Goal: Task Accomplishment & Management: Use online tool/utility

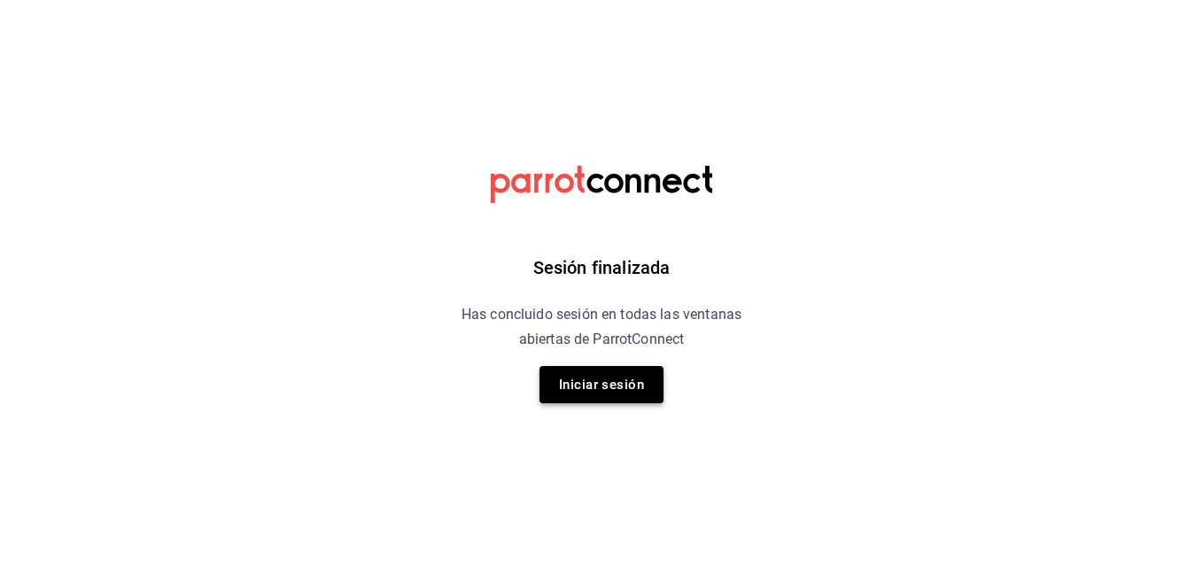
click at [612, 382] on button "Iniciar sesión" at bounding box center [602, 384] width 124 height 37
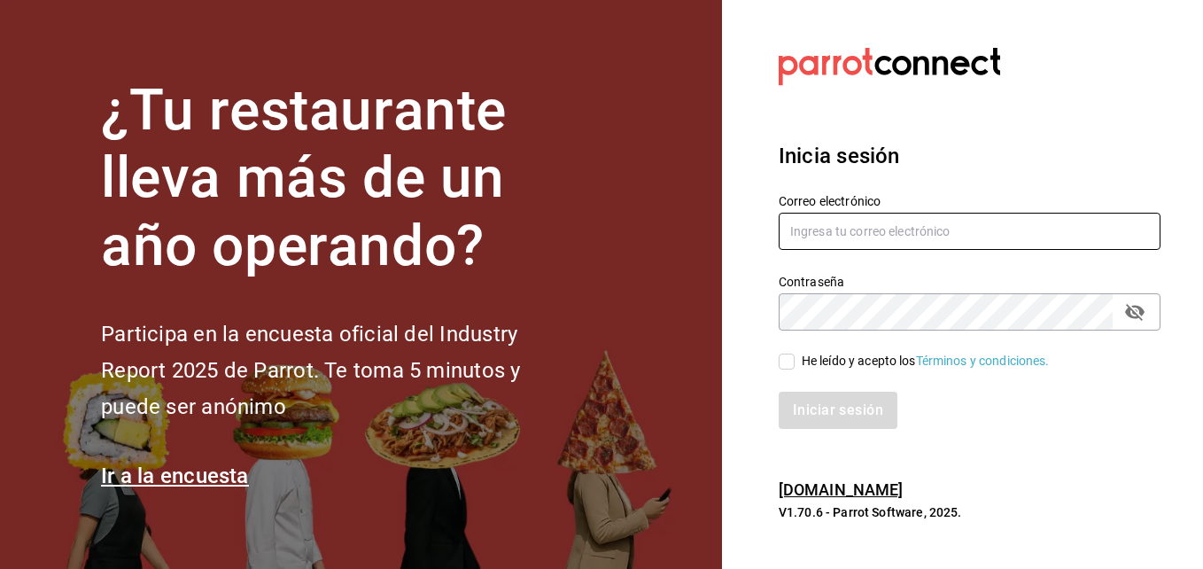
type input "mochomos.metepec@grupocosteno.com"
click at [795, 369] on span "He leído y acepto los Términos y condiciones." at bounding box center [922, 361] width 255 height 19
click at [795, 369] on input "He leído y acepto los Términos y condiciones." at bounding box center [787, 362] width 16 height 16
checkbox input "true"
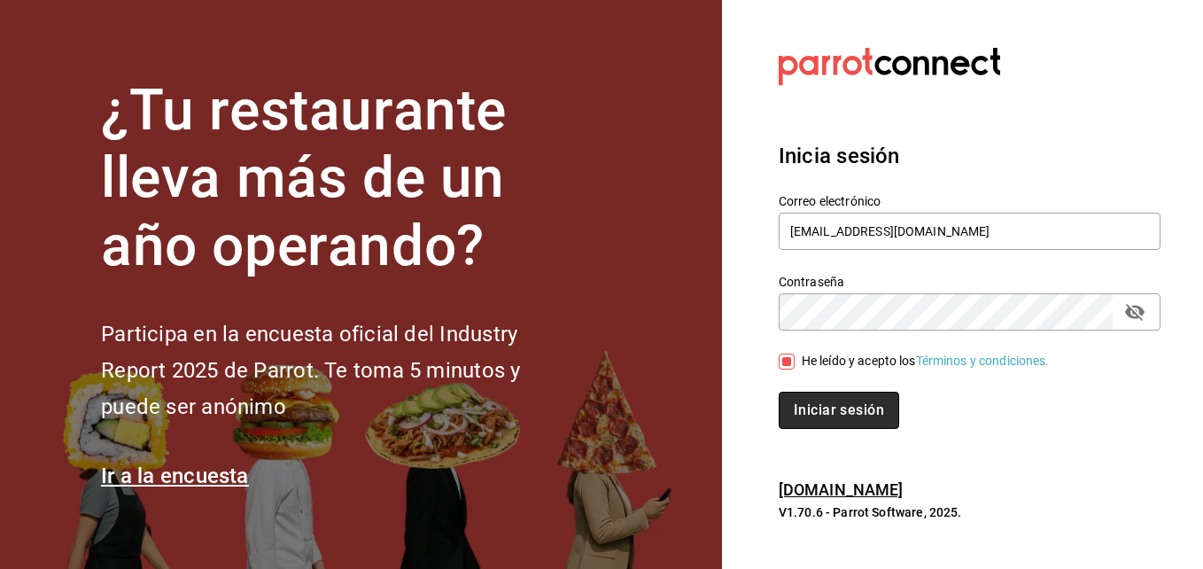
click at [824, 413] on button "Iniciar sesión" at bounding box center [839, 410] width 121 height 37
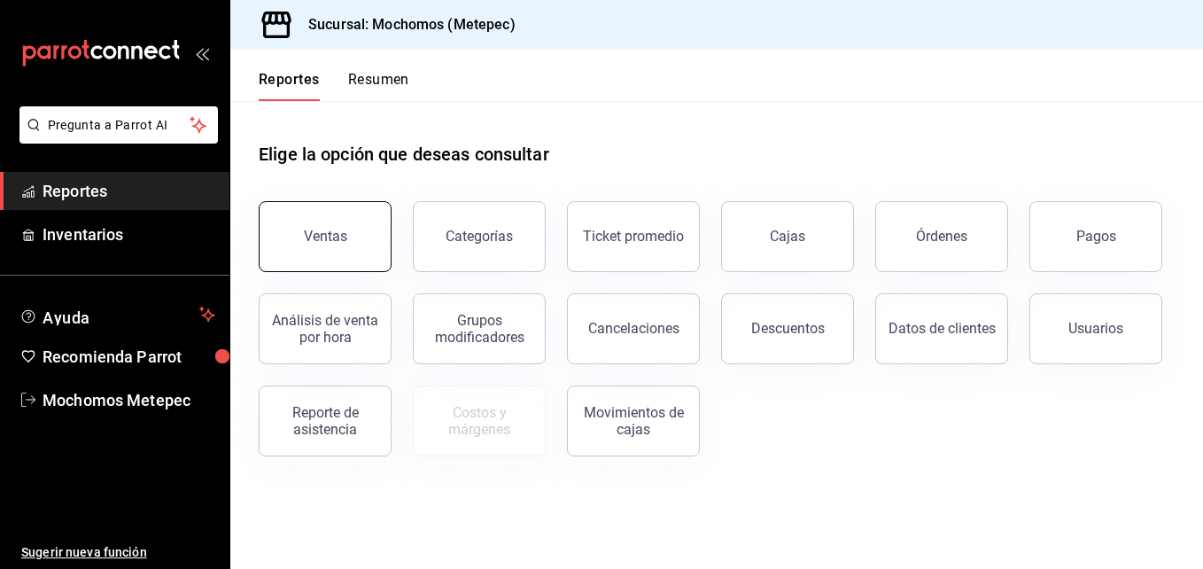
click at [347, 230] on button "Ventas" at bounding box center [325, 236] width 133 height 71
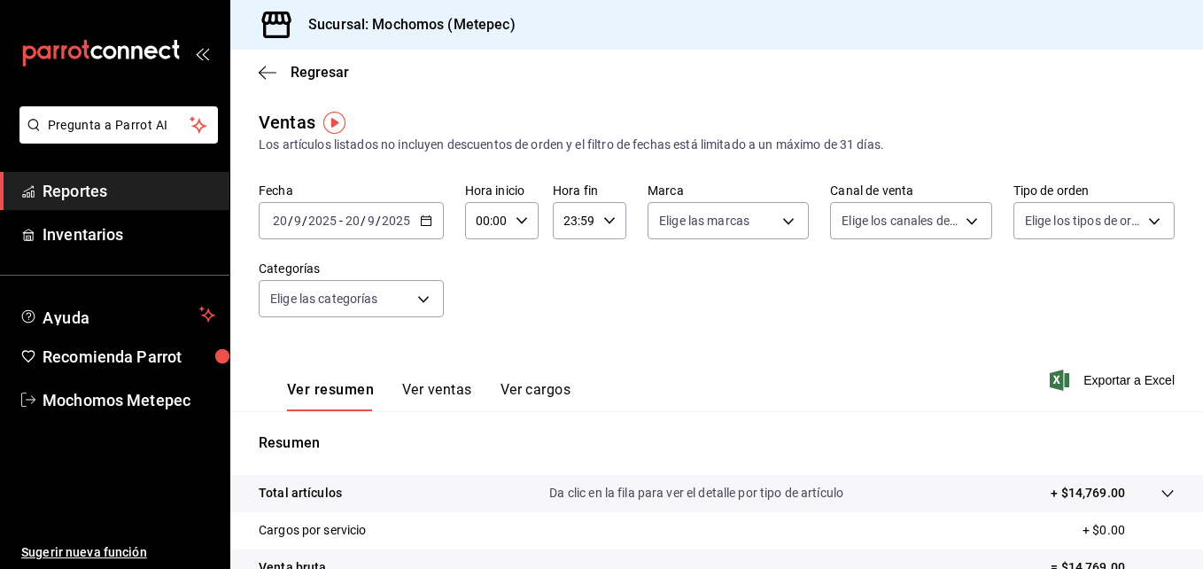
click at [422, 223] on icon "button" at bounding box center [426, 220] width 12 height 12
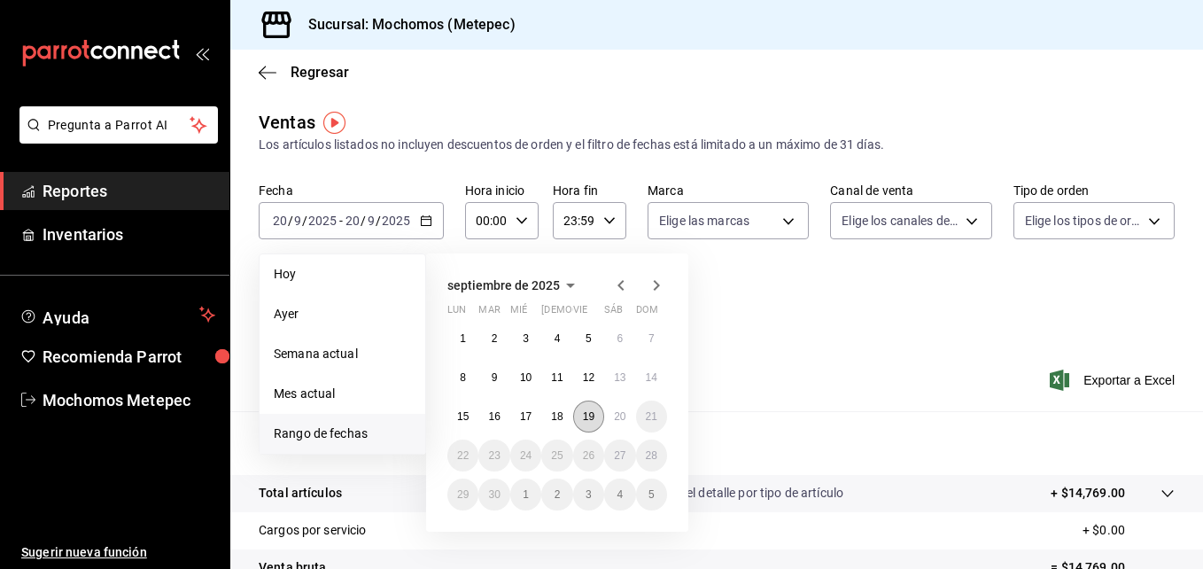
click at [598, 424] on button "19" at bounding box center [588, 417] width 31 height 32
click at [620, 424] on button "20" at bounding box center [619, 417] width 31 height 32
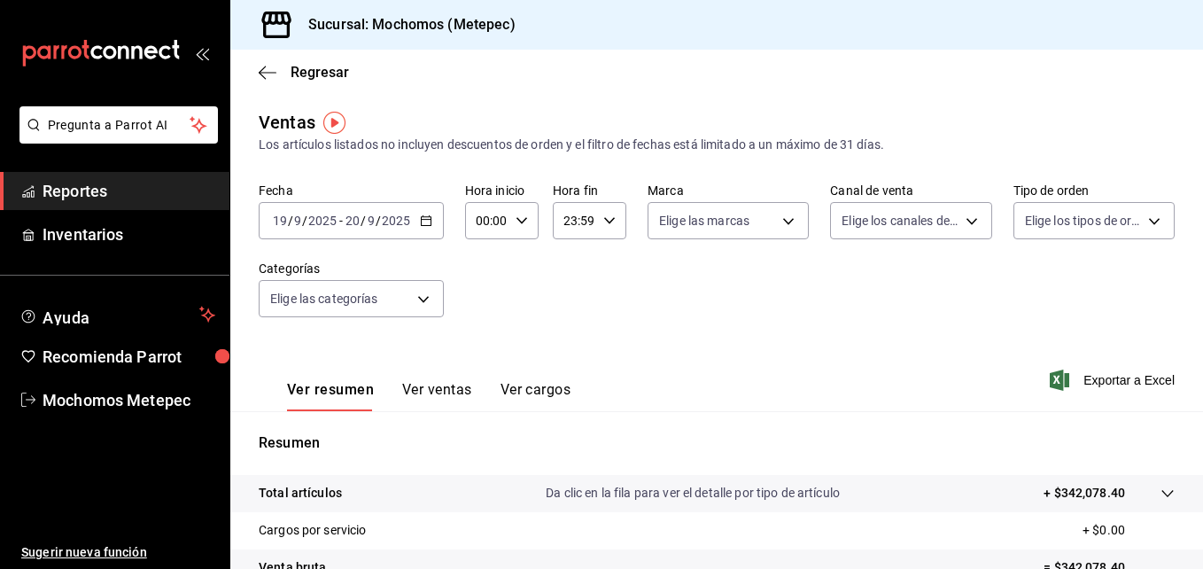
click at [522, 214] on icon "button" at bounding box center [522, 220] width 12 height 12
click at [479, 323] on span "05" at bounding box center [483, 316] width 8 height 14
type input "05:00"
click at [593, 220] on div at bounding box center [601, 284] width 1203 height 569
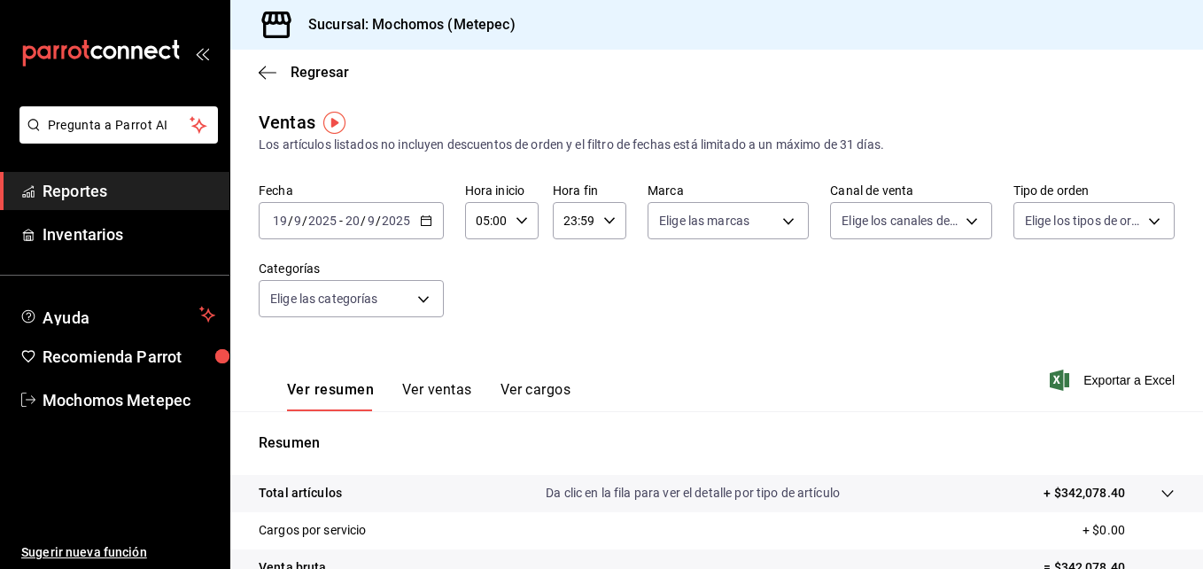
click at [593, 220] on div "23:59 Hora fin" at bounding box center [590, 220] width 74 height 37
click at [565, 370] on span "05" at bounding box center [568, 369] width 8 height 14
click at [609, 266] on span "00" at bounding box center [605, 266] width 8 height 14
type input "05:00"
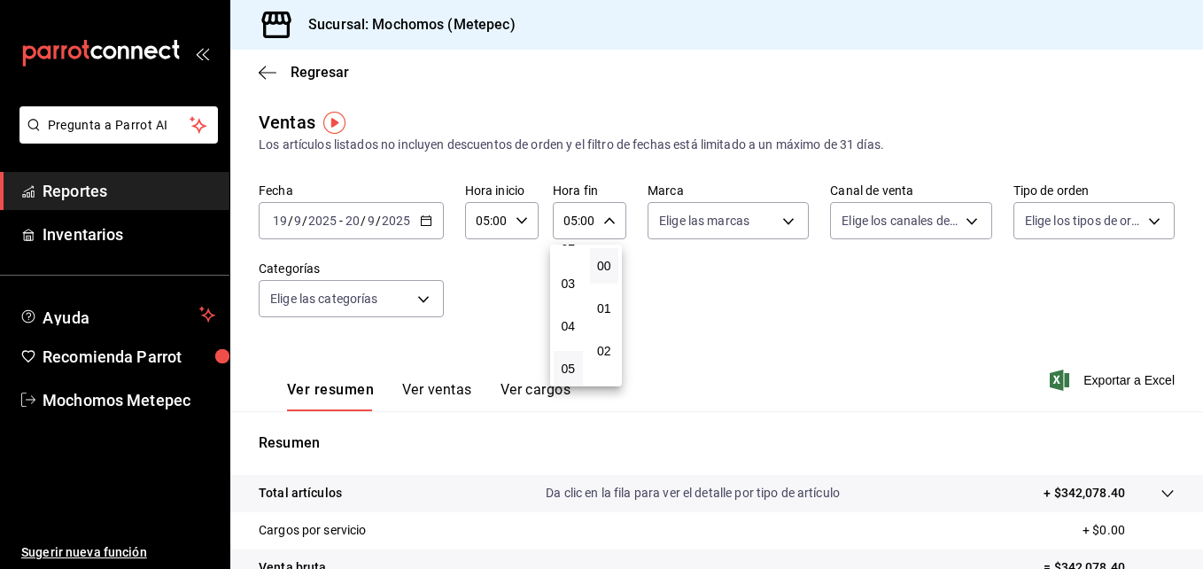
click at [751, 226] on div at bounding box center [601, 284] width 1203 height 569
click at [751, 226] on body "Pregunta a Parrot AI Reportes Inventarios Ayuda Recomienda Parrot Mochomos Mete…" at bounding box center [601, 284] width 1203 height 569
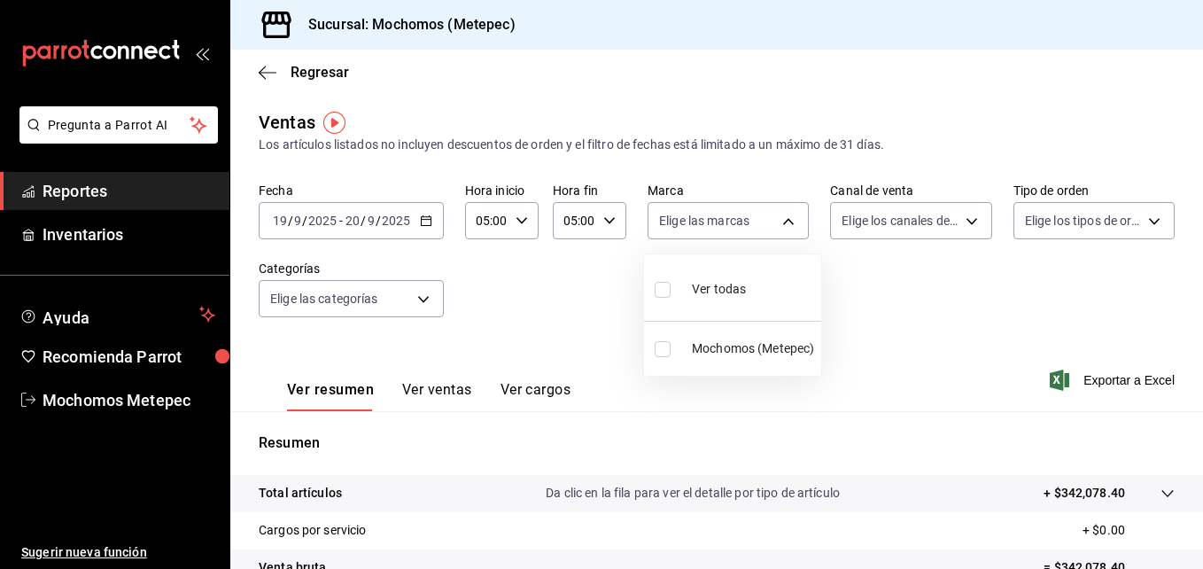
click at [722, 286] on span "Ver todas" at bounding box center [719, 289] width 54 height 19
type input "2365f74e-aa6b-4392-bdf2-72765591bddf"
checkbox input "true"
click at [944, 215] on div at bounding box center [601, 284] width 1203 height 569
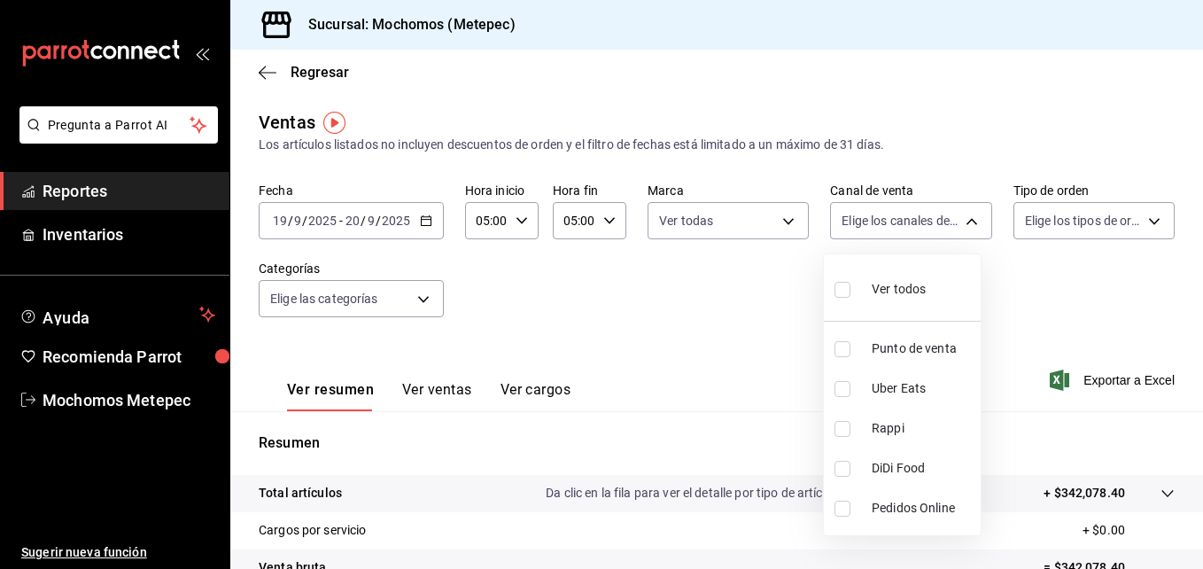
click at [944, 215] on body "Pregunta a Parrot AI Reportes Inventarios Ayuda Recomienda Parrot Mochomos Mete…" at bounding box center [601, 284] width 1203 height 569
click at [913, 317] on ul "Ver todos Punto de venta Uber Eats Rappi DiDi Food Pedidos Online" at bounding box center [902, 394] width 157 height 281
click at [912, 292] on span "Ver todos" at bounding box center [899, 289] width 54 height 19
type input "PARROT,UBER_EATS,RAPPI,DIDI_FOOD,ONLINE"
checkbox input "true"
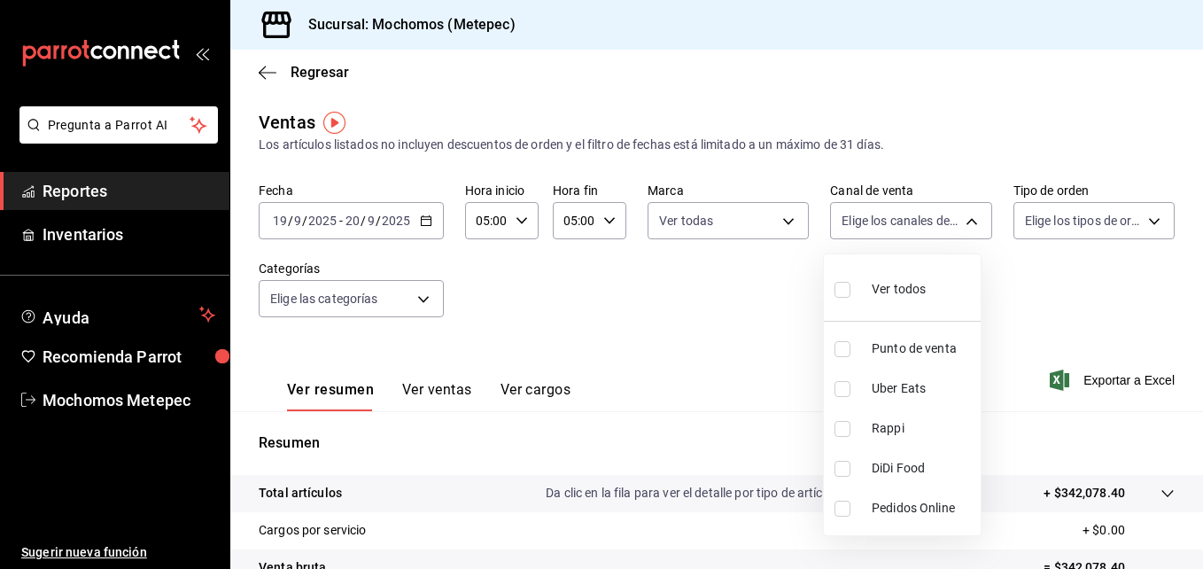
checkbox input "true"
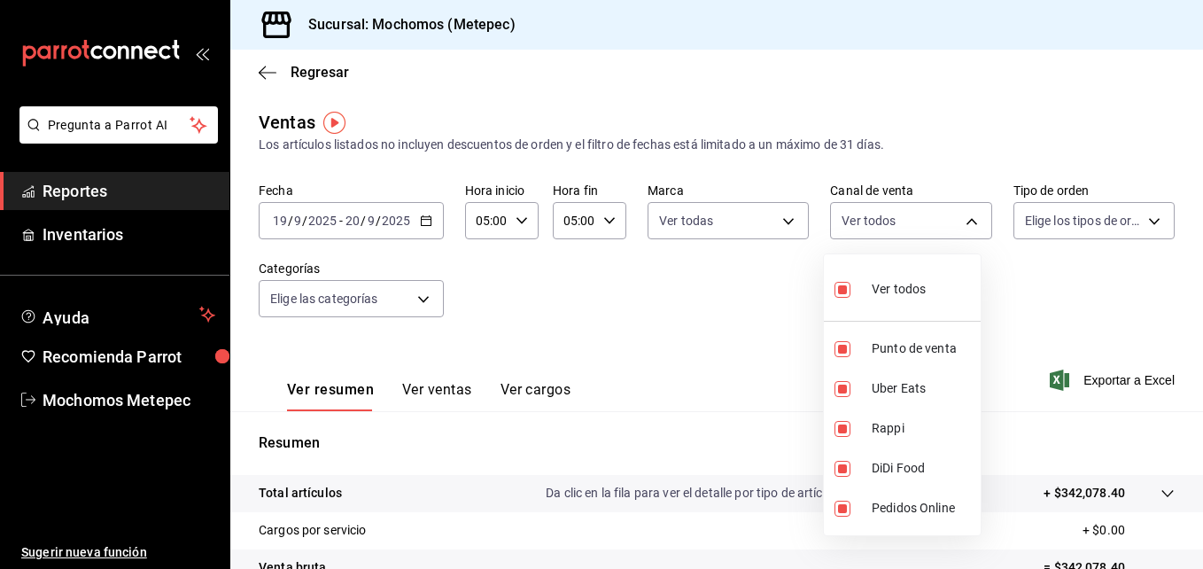
click at [1116, 215] on div at bounding box center [601, 284] width 1203 height 569
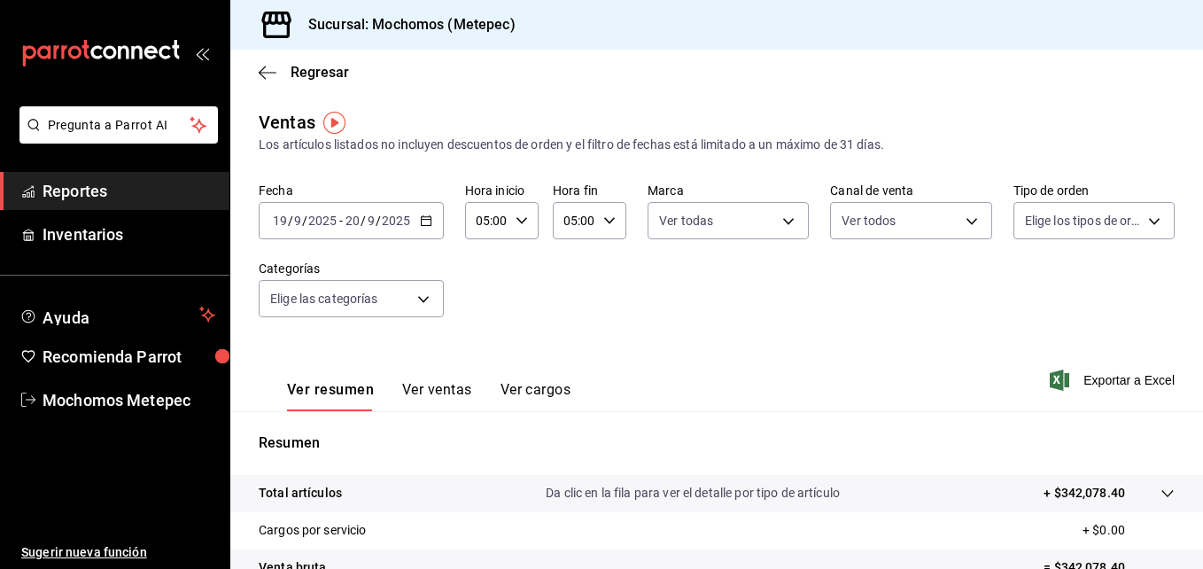
click at [1116, 215] on body "Pregunta a Parrot AI Reportes Inventarios Ayuda Recomienda Parrot Mochomos Mete…" at bounding box center [601, 284] width 1203 height 569
click at [1083, 279] on div "Ver todos" at bounding box center [1060, 288] width 91 height 38
type input "3a236ed8-2e24-47ca-8e59-ead494492482,da8509e8-5fca-4f62-958e-973104937870,EXTER…"
checkbox input "true"
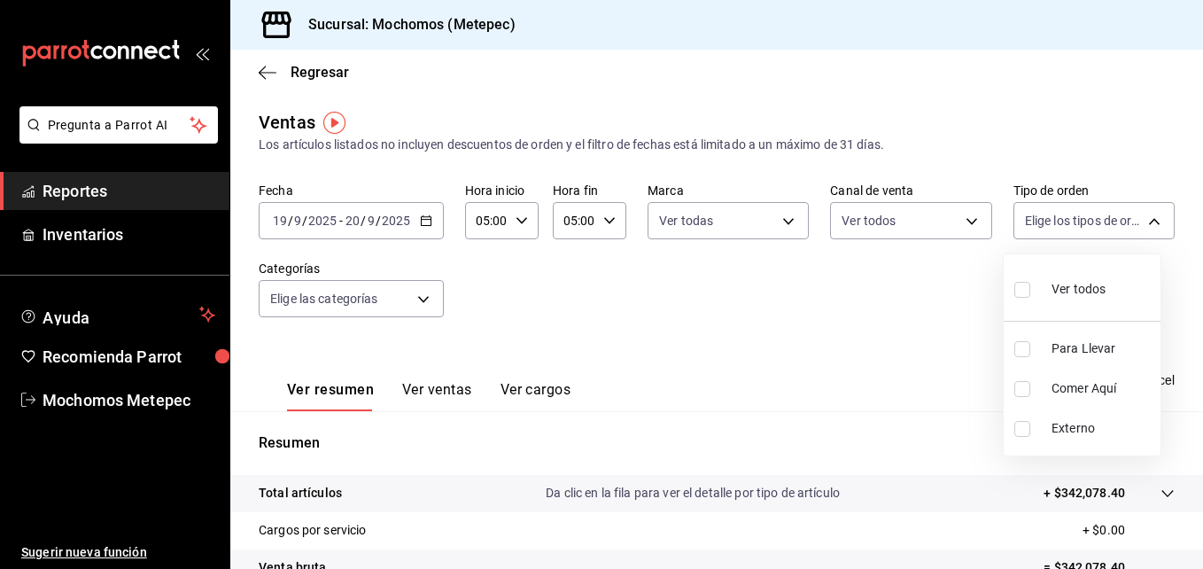
checkbox input "true"
click at [388, 304] on div at bounding box center [601, 284] width 1203 height 569
click at [388, 304] on body "Pregunta a Parrot AI Reportes Inventarios Ayuda Recomienda Parrot Mochomos Mete…" at bounding box center [601, 284] width 1203 height 569
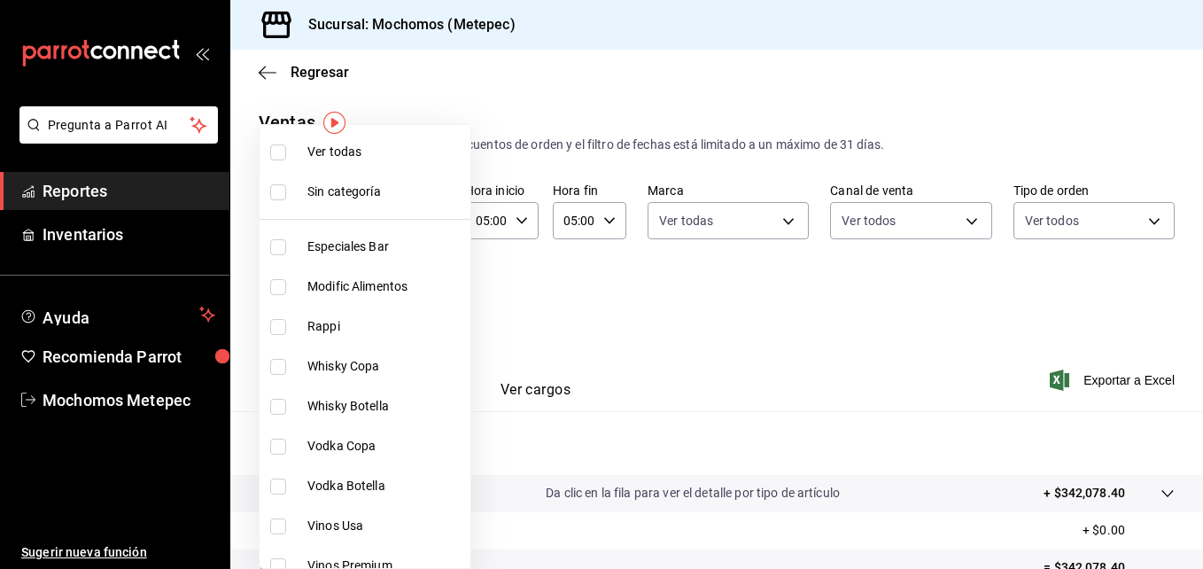
click at [379, 163] on li "Ver todas" at bounding box center [365, 152] width 211 height 40
type input "c9cbc288-c827-488d-81f5-370afefb1912,46081463-7037-4dd2-a9ab-e56ff6a8fa7c,bf958…"
checkbox input "true"
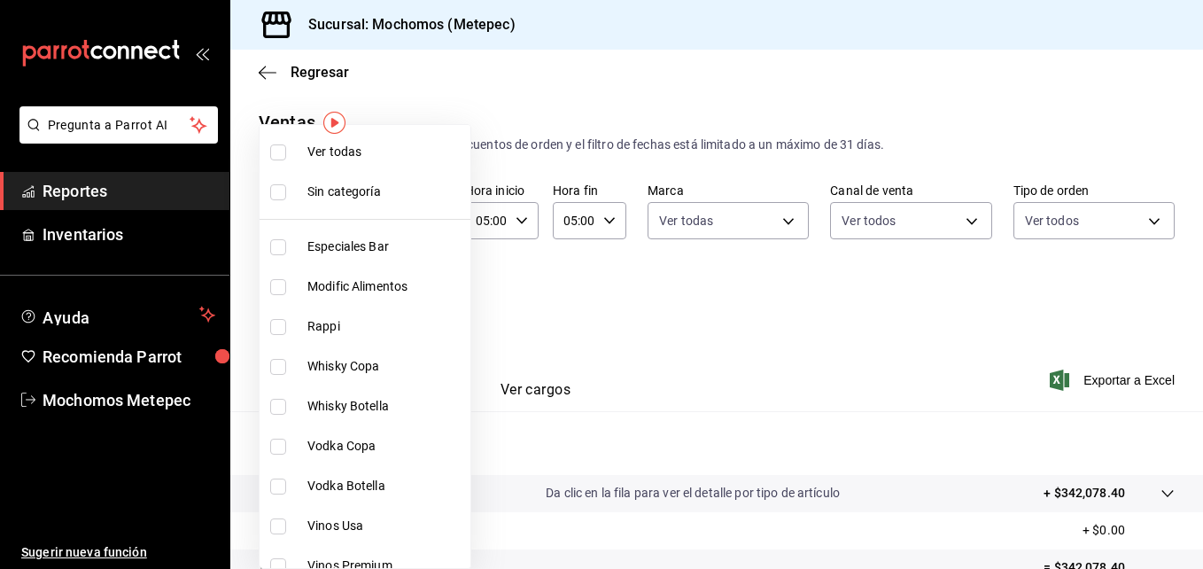
checkbox input "true"
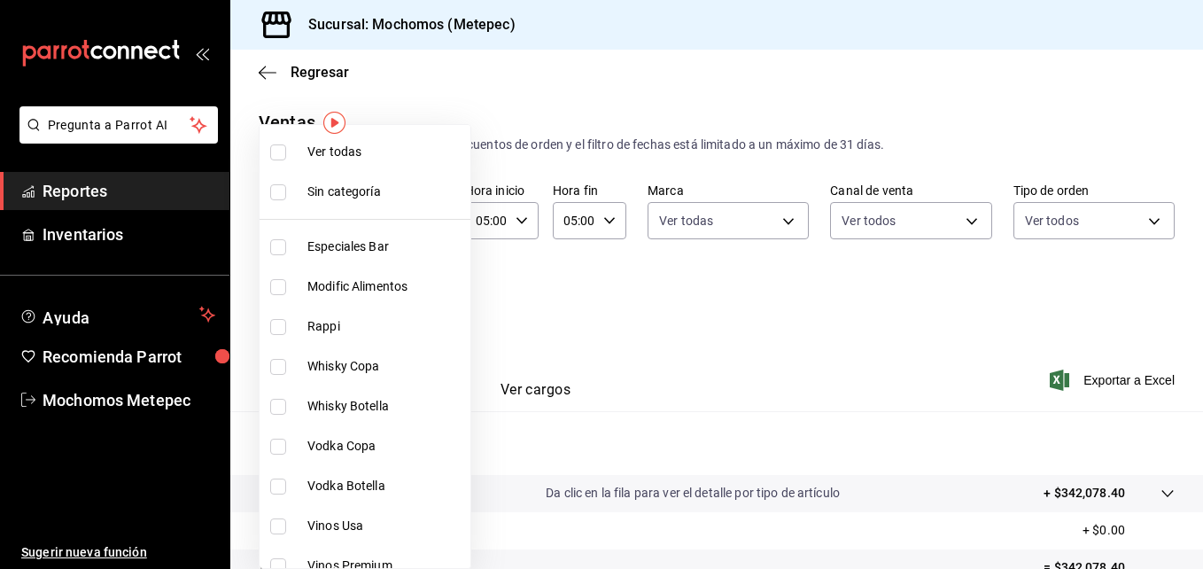
checkbox input "true"
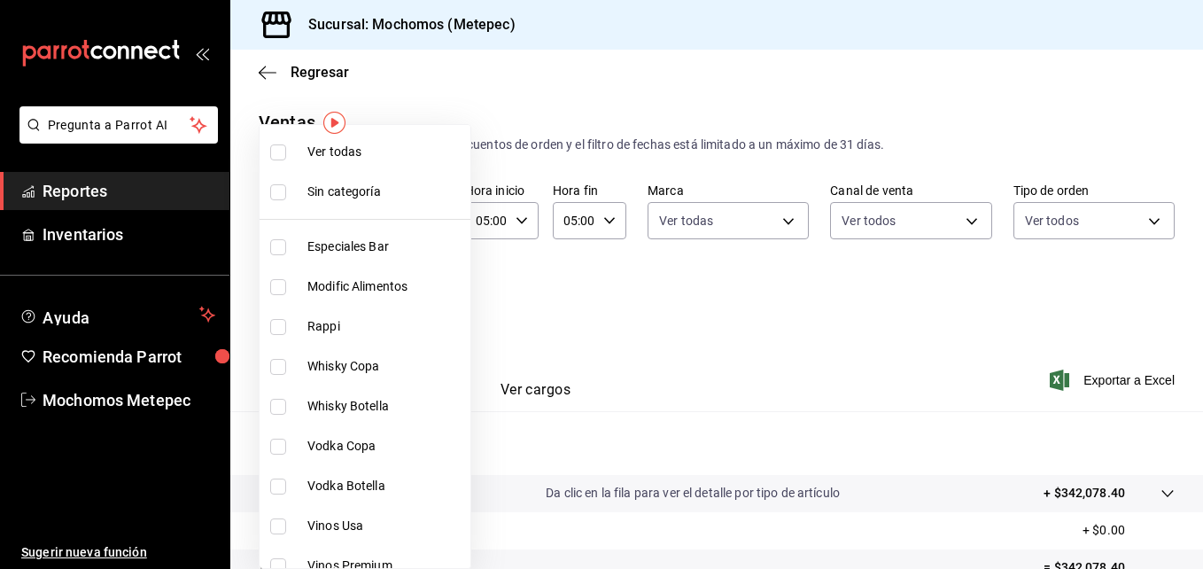
checkbox input "true"
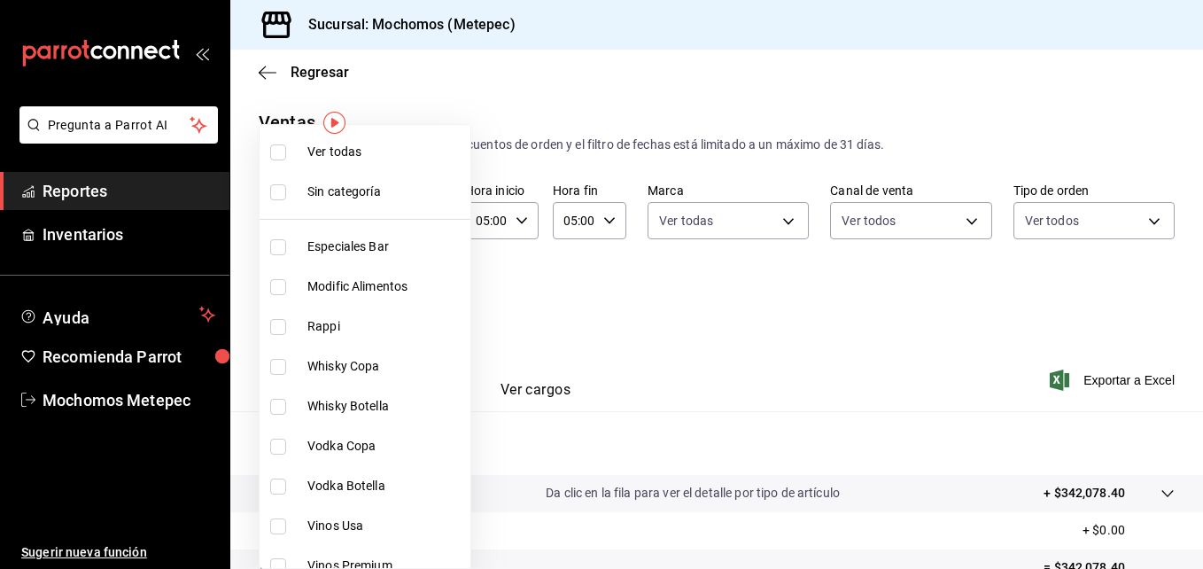
checkbox input "true"
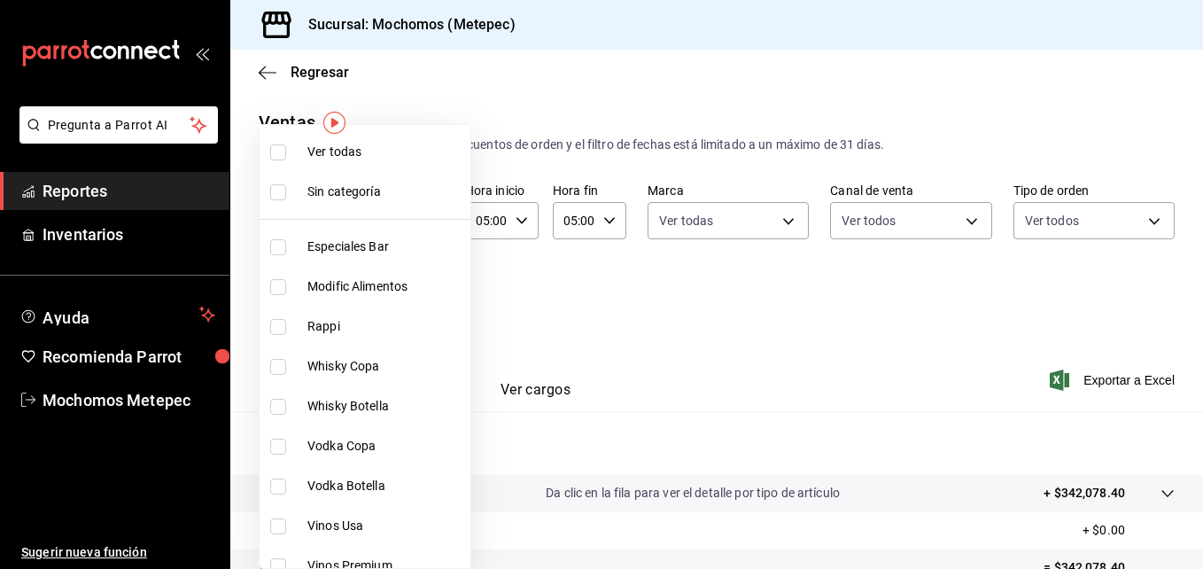
checkbox input "true"
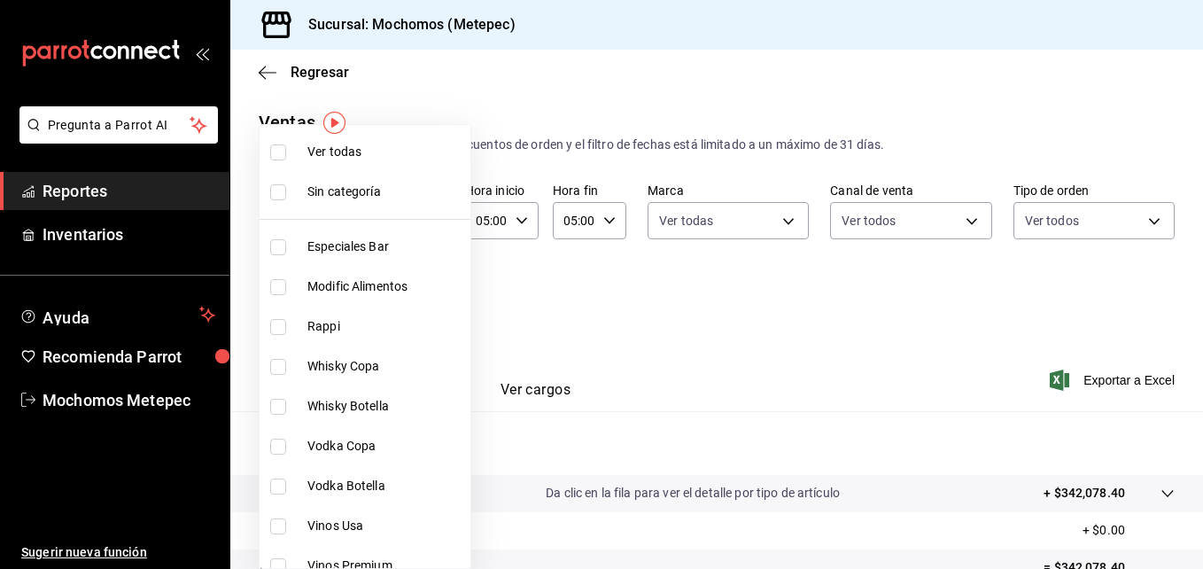
checkbox input "true"
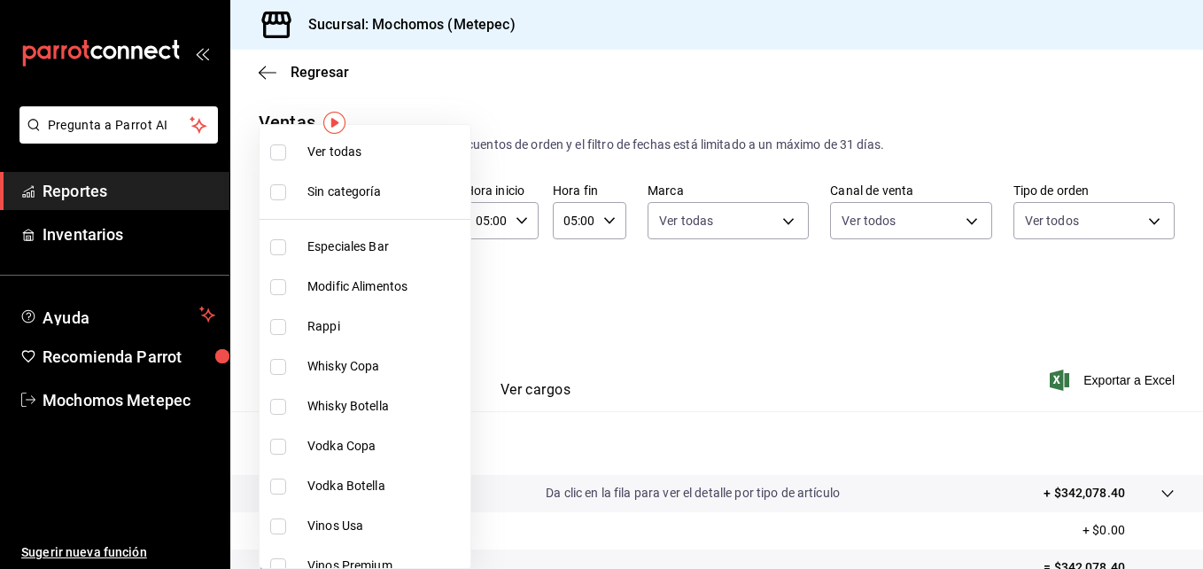
checkbox input "true"
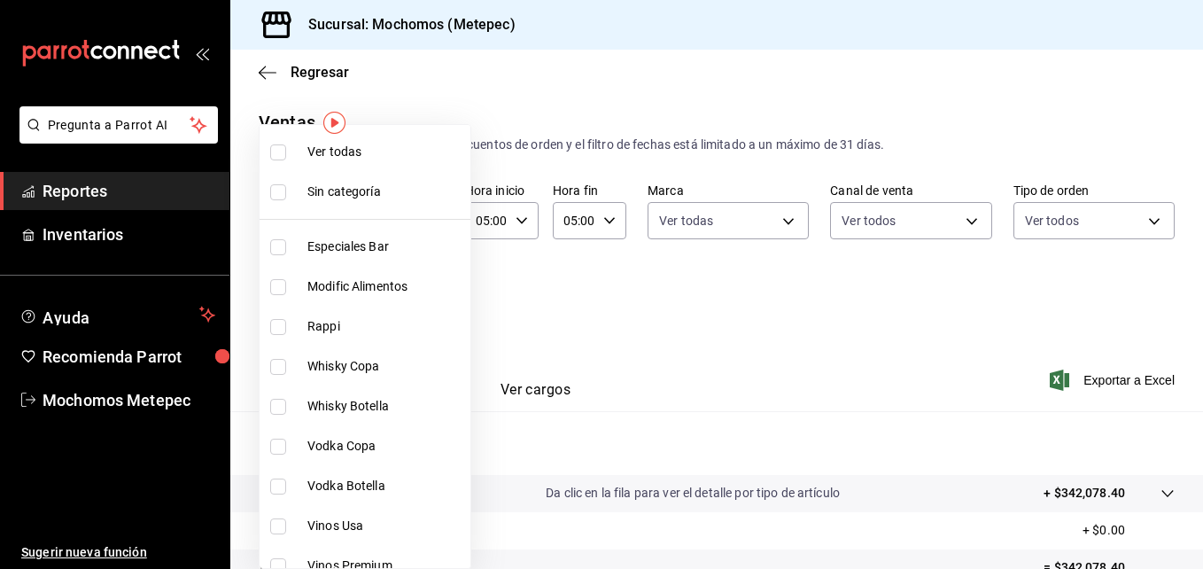
checkbox input "true"
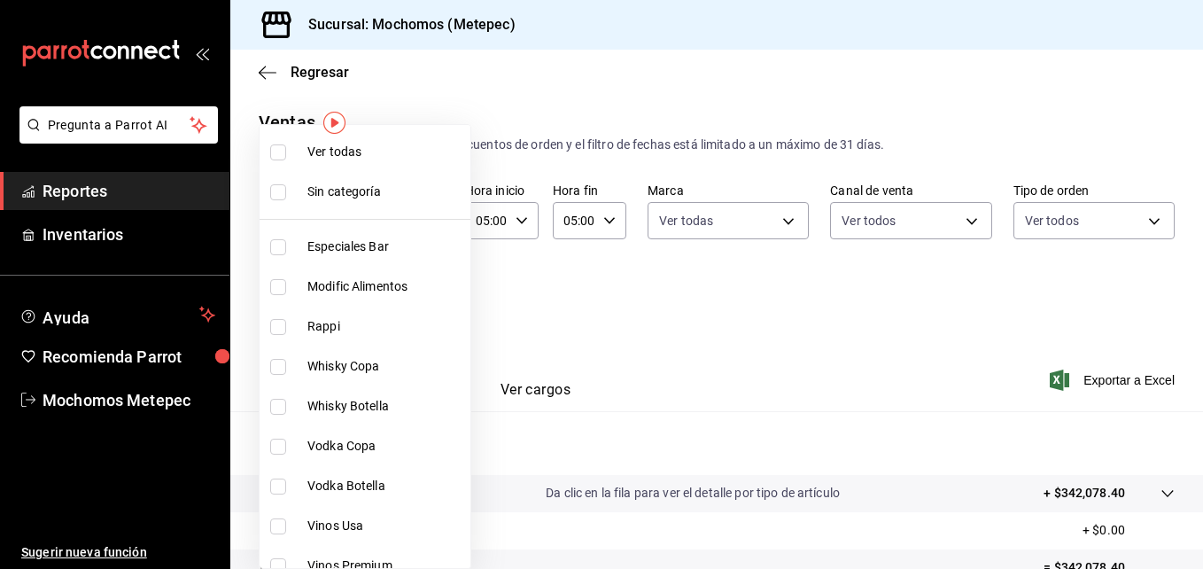
checkbox input "true"
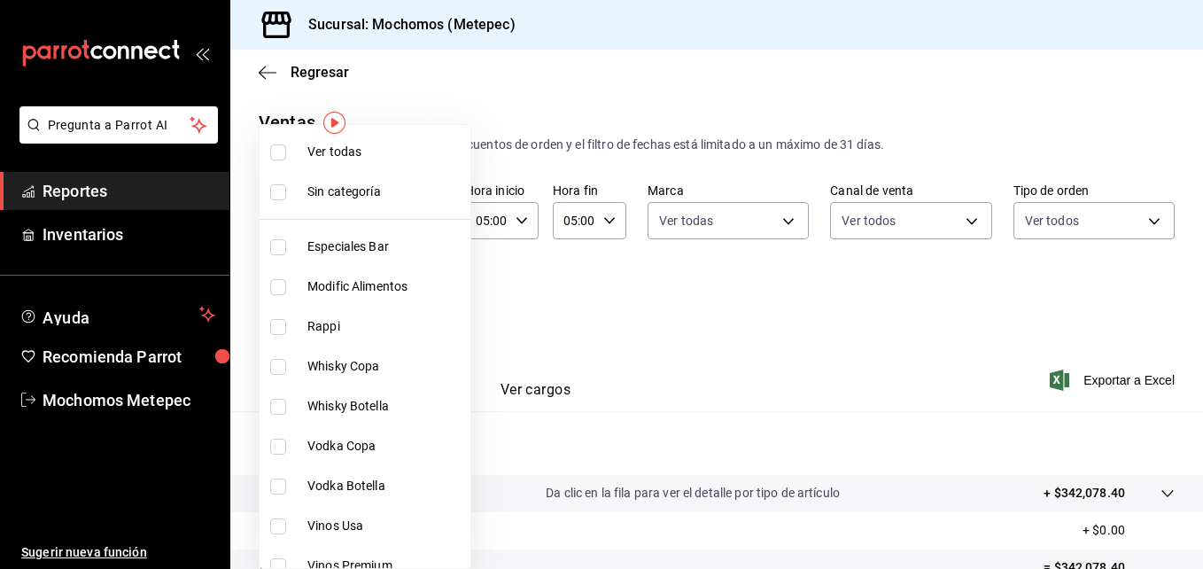
checkbox input "true"
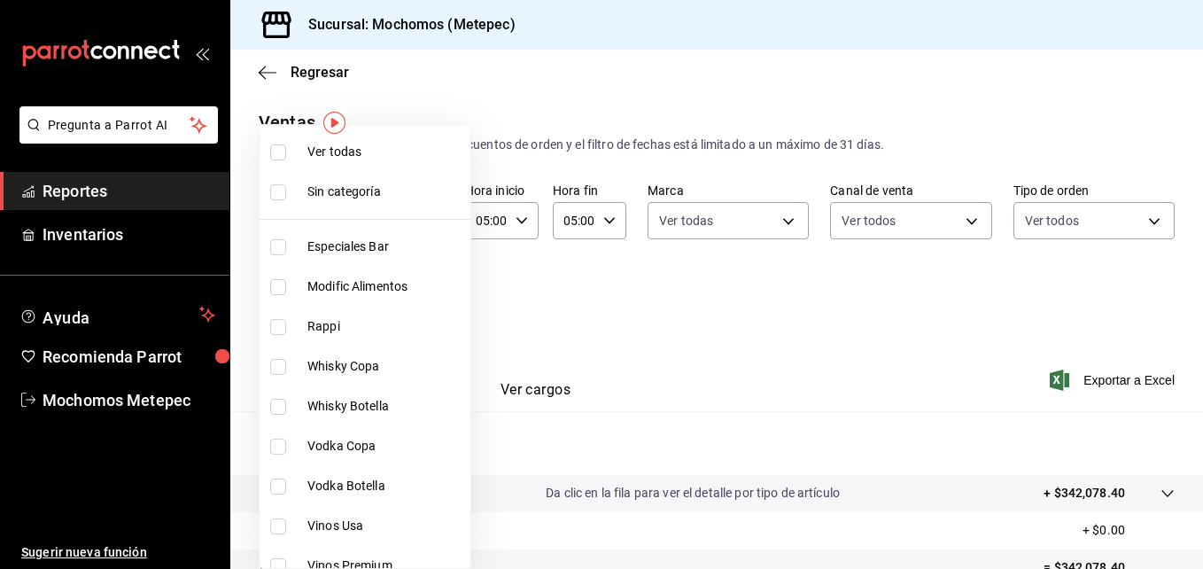
checkbox input "true"
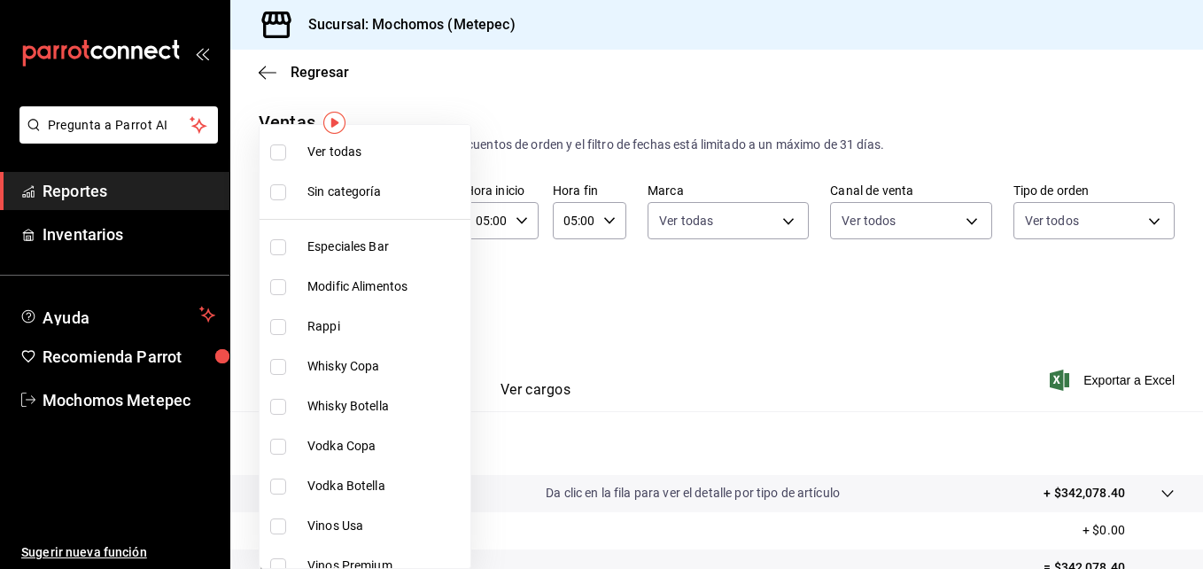
checkbox input "true"
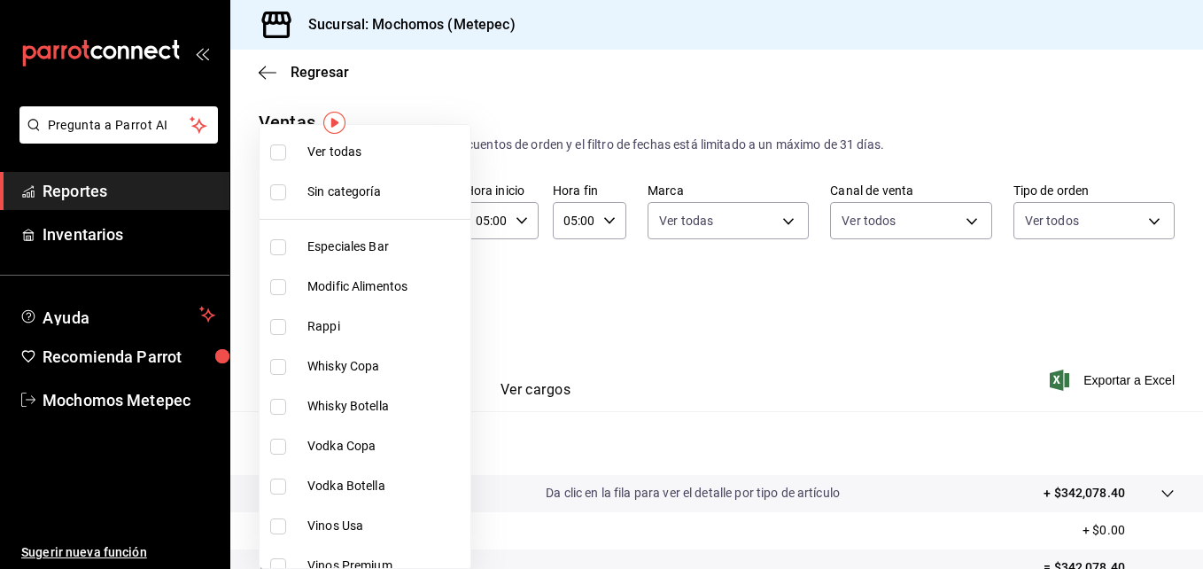
checkbox input "true"
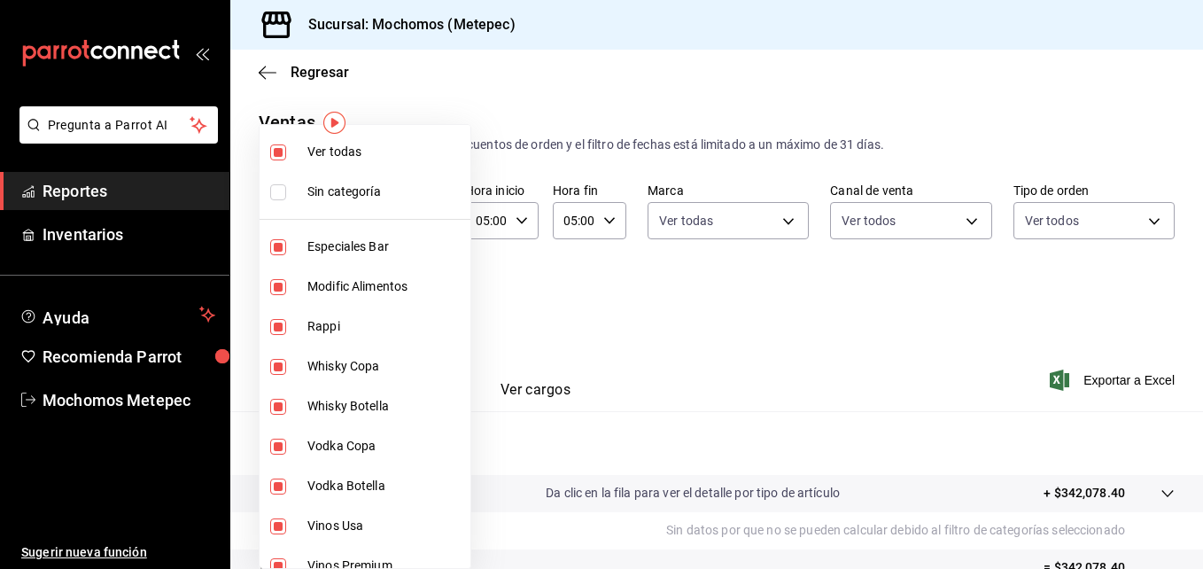
click at [740, 297] on div at bounding box center [601, 284] width 1203 height 569
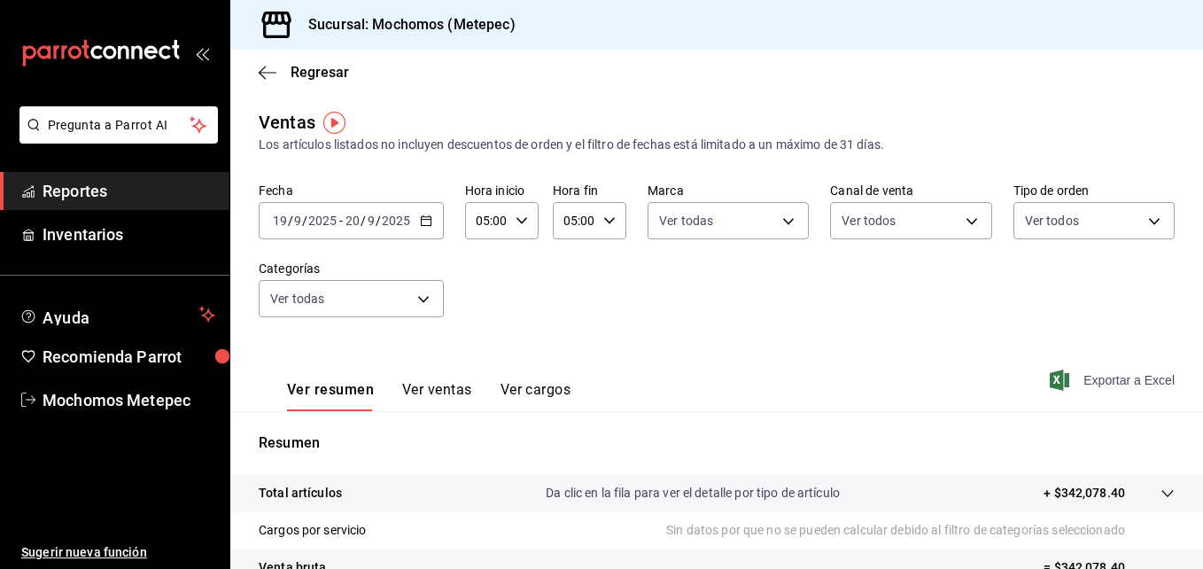
click at [1104, 375] on span "Exportar a Excel" at bounding box center [1114, 380] width 121 height 21
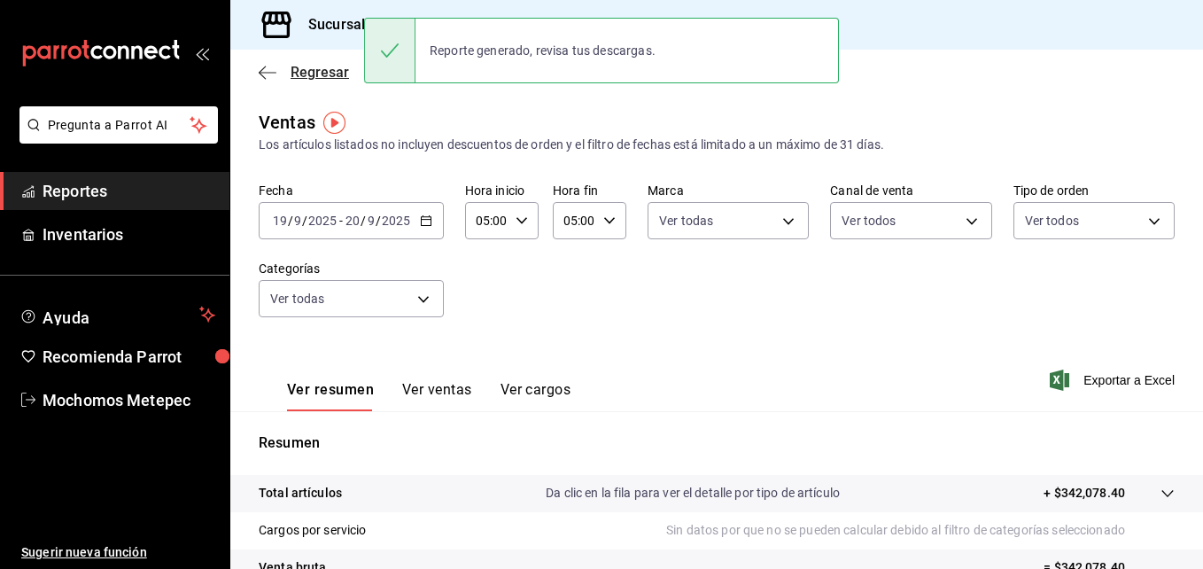
click at [273, 75] on icon "button" at bounding box center [268, 73] width 18 height 16
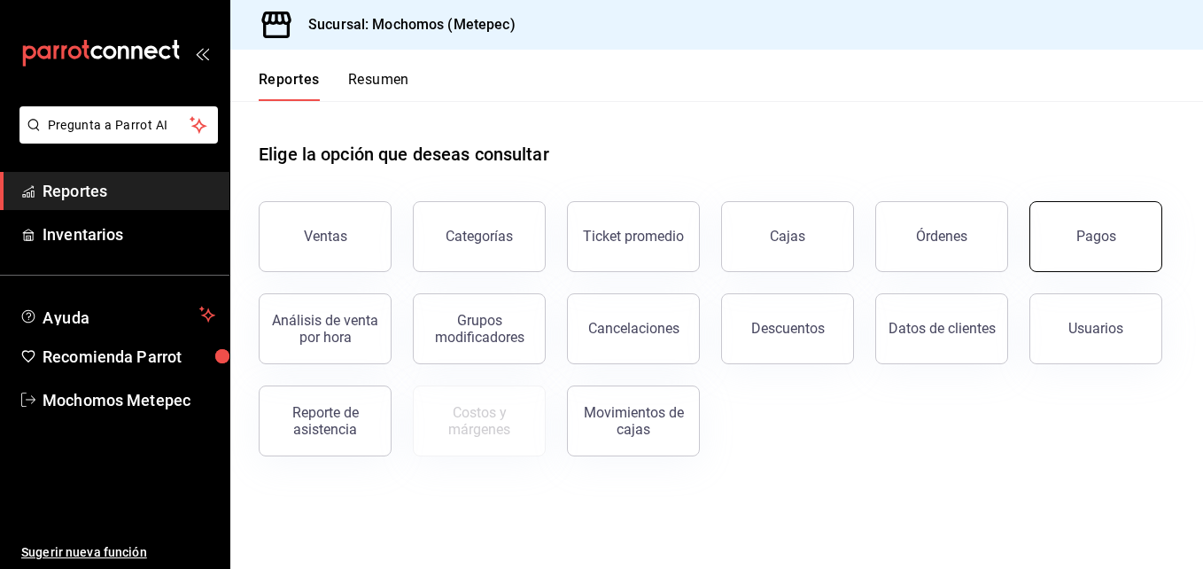
click at [1113, 241] on div "Pagos" at bounding box center [1097, 236] width 40 height 17
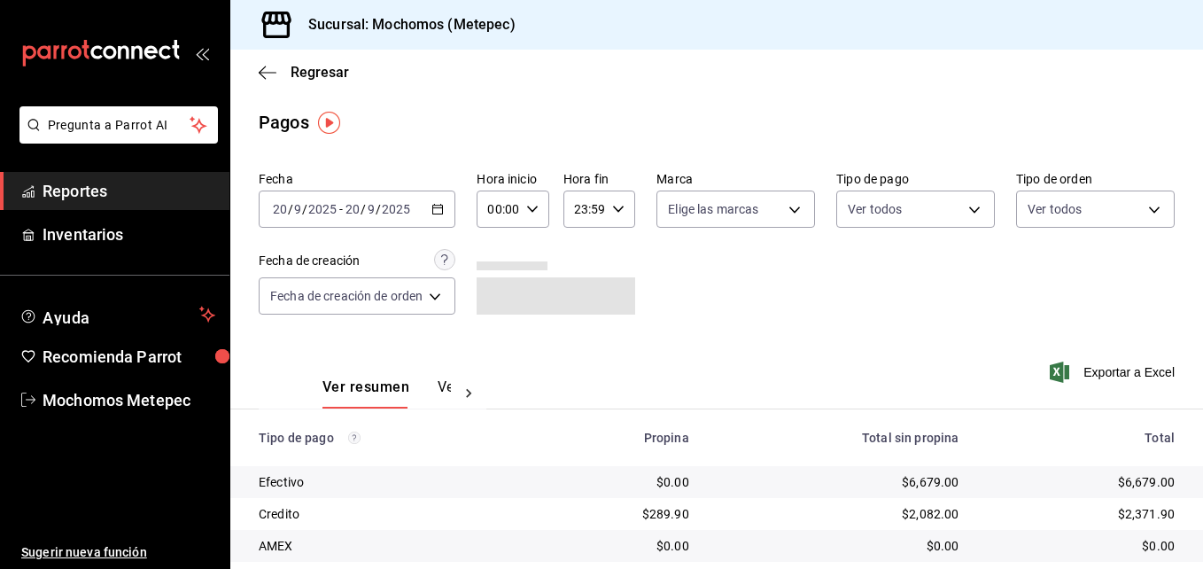
click at [440, 204] on icon "button" at bounding box center [438, 209] width 12 height 12
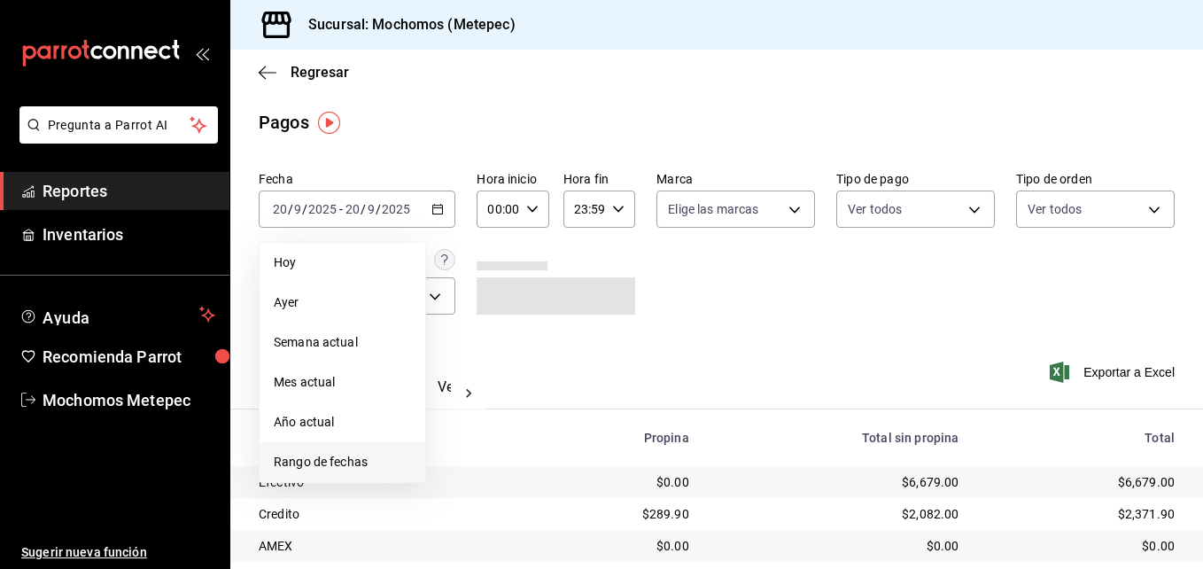
click at [330, 455] on span "Rango de fechas" at bounding box center [342, 462] width 137 height 19
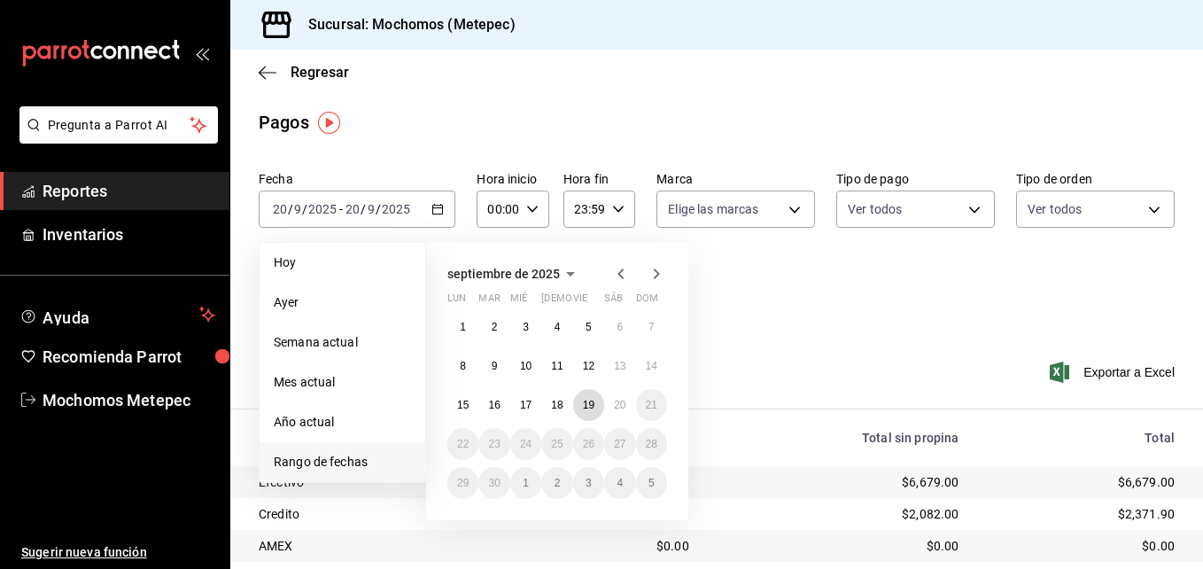
click at [593, 408] on abbr "19" at bounding box center [589, 405] width 12 height 12
click at [634, 408] on button "20" at bounding box center [619, 405] width 31 height 32
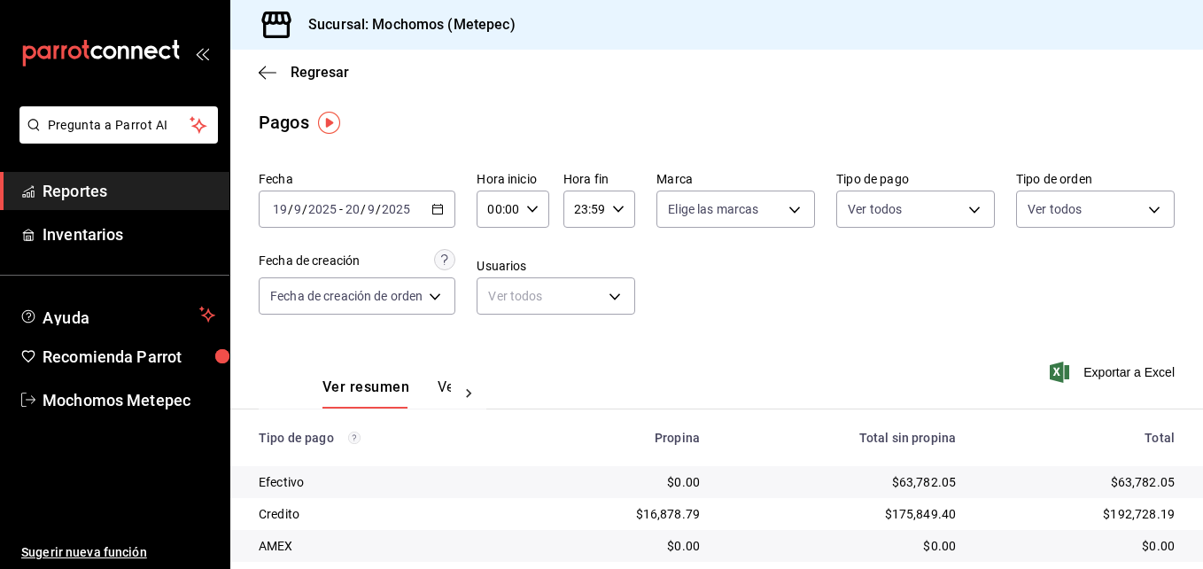
click at [522, 214] on div "00:00 Hora inicio" at bounding box center [513, 209] width 72 height 37
click at [491, 347] on button "05" at bounding box center [497, 360] width 28 height 35
type input "05:00"
click at [607, 201] on div at bounding box center [601, 284] width 1203 height 569
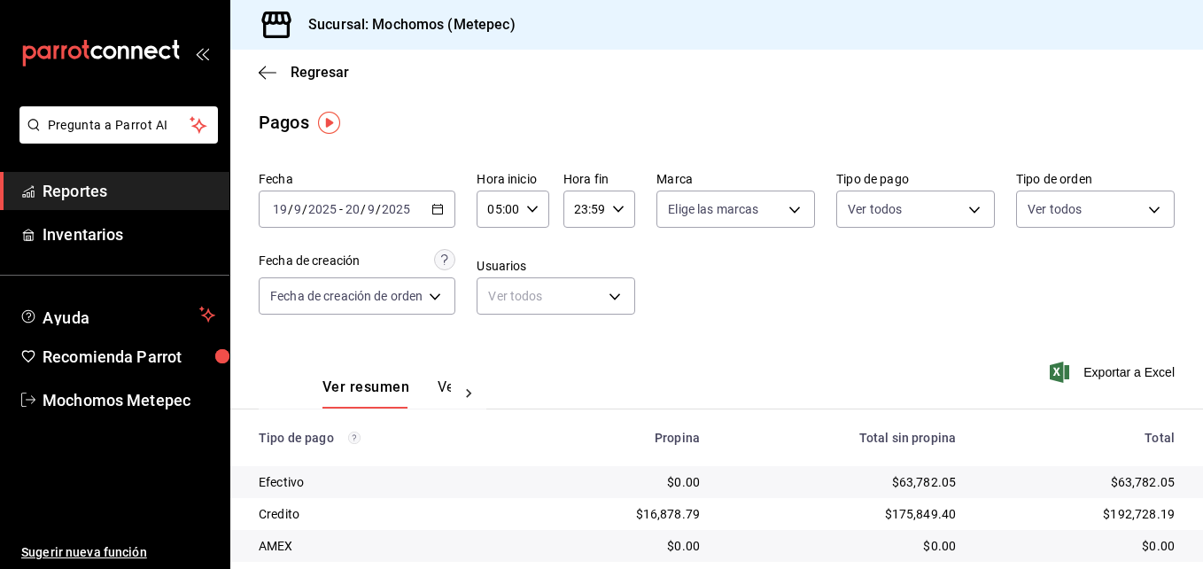
click at [607, 201] on div "23:59 Hora fin" at bounding box center [600, 209] width 72 height 37
click at [580, 343] on span "05" at bounding box center [581, 342] width 7 height 14
click at [613, 247] on span "00" at bounding box center [616, 254] width 7 height 14
type input "05:00"
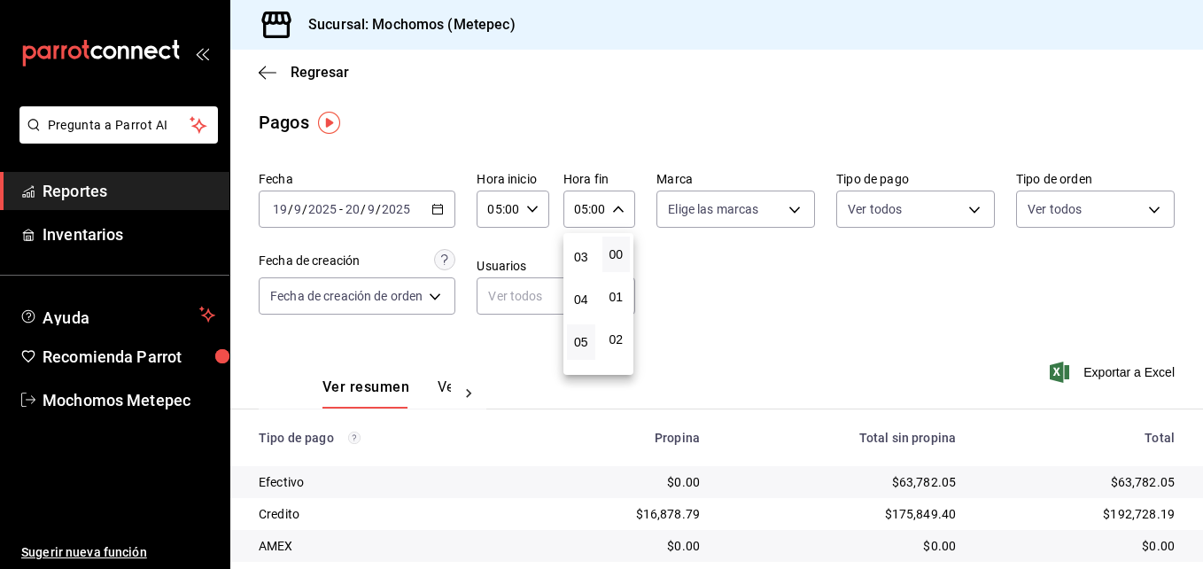
click at [747, 222] on div at bounding box center [601, 284] width 1203 height 569
click at [747, 222] on body "Pregunta a Parrot AI Reportes Inventarios Ayuda Recomienda Parrot Mochomos Mete…" at bounding box center [601, 284] width 1203 height 569
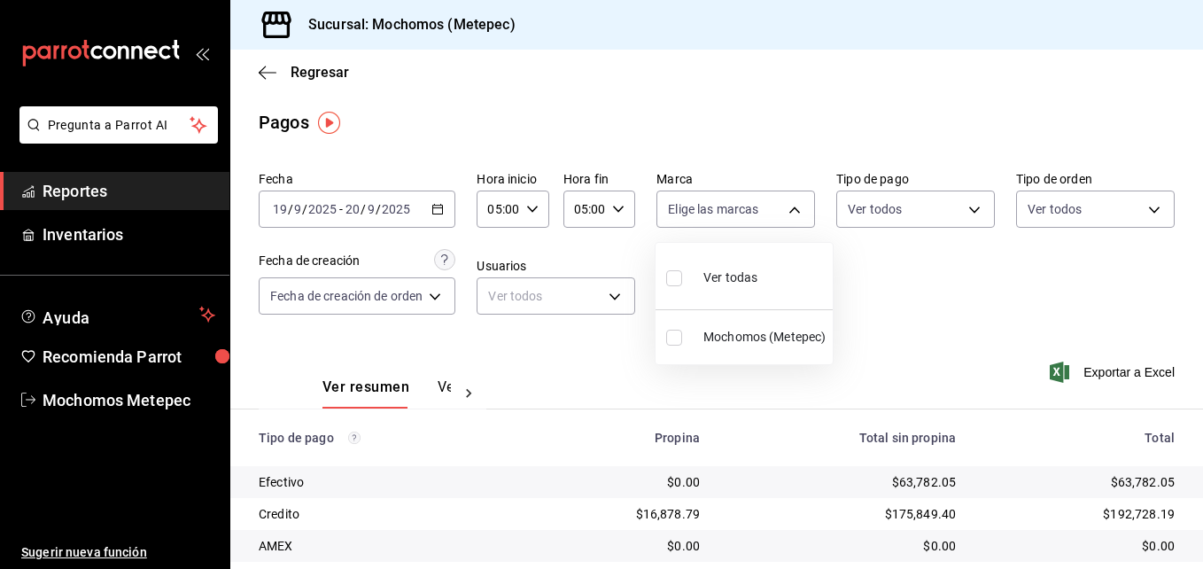
click at [742, 261] on div "Ver todas" at bounding box center [711, 276] width 91 height 38
type input "2365f74e-aa6b-4392-bdf2-72765591bddf"
checkbox input "true"
click at [909, 223] on div at bounding box center [601, 284] width 1203 height 569
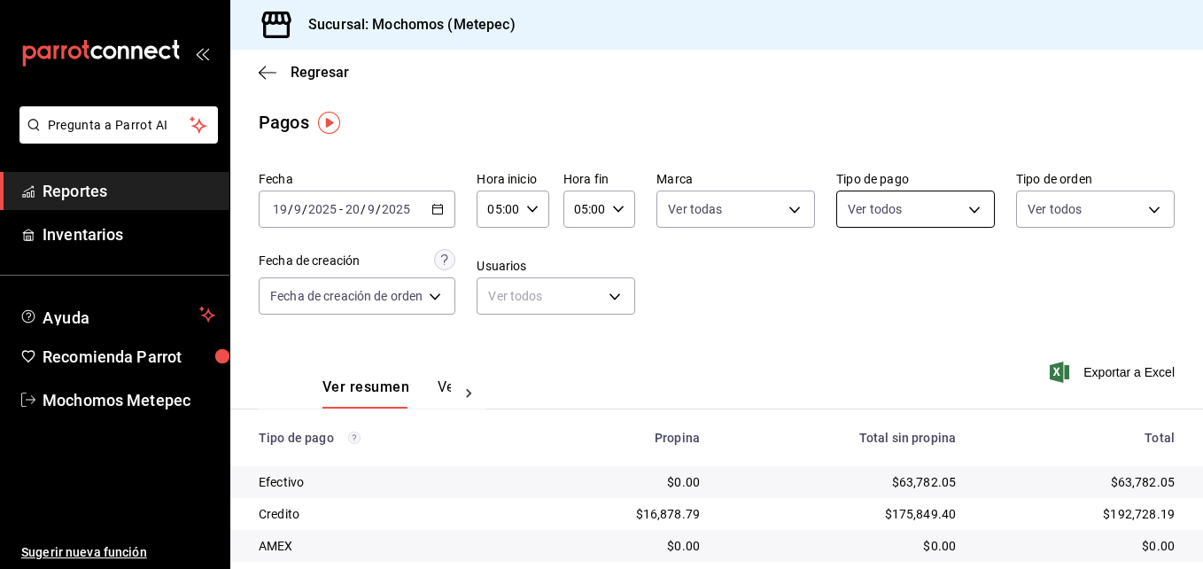
click at [906, 224] on body "Pregunta a Parrot AI Reportes Inventarios Ayuda Recomienda Parrot Mochomos Mete…" at bounding box center [601, 284] width 1203 height 569
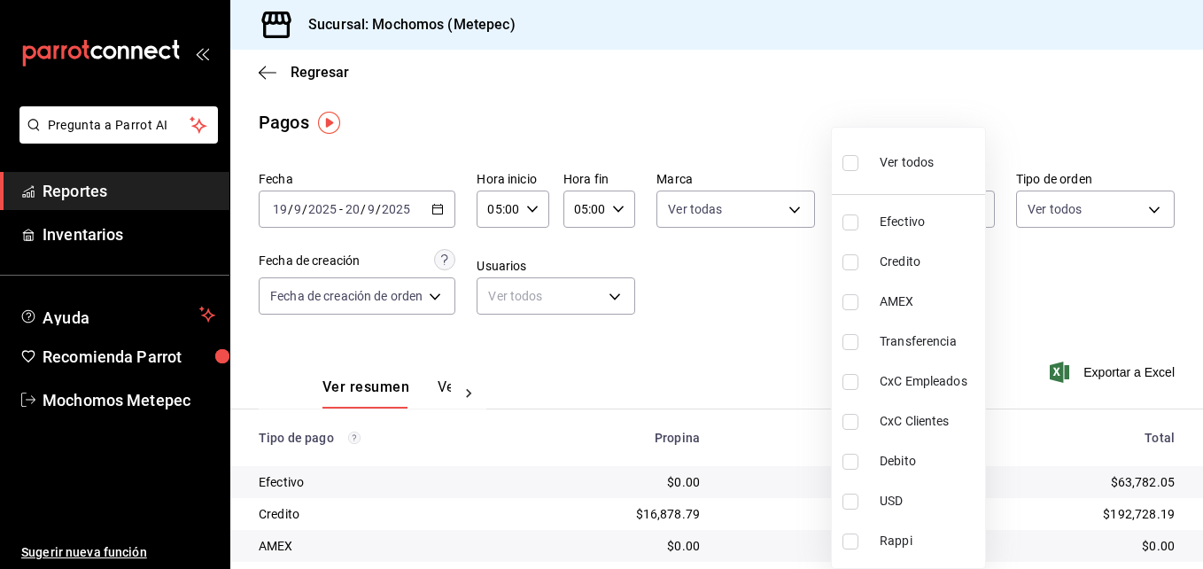
click at [907, 175] on div "Ver todos" at bounding box center [888, 161] width 91 height 38
type input "188bd14d-3513-42cc-9f46-285d81389660,34ef211f-a798-45d1-ab41-0af7a85efbb2,c7bcb…"
checkbox input "true"
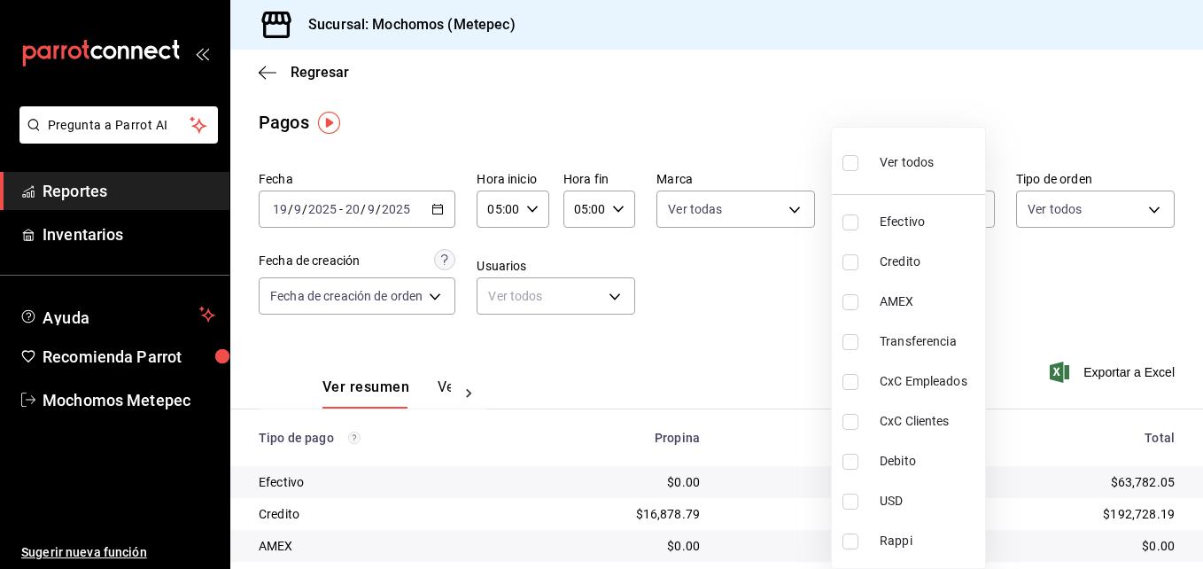
checkbox input "true"
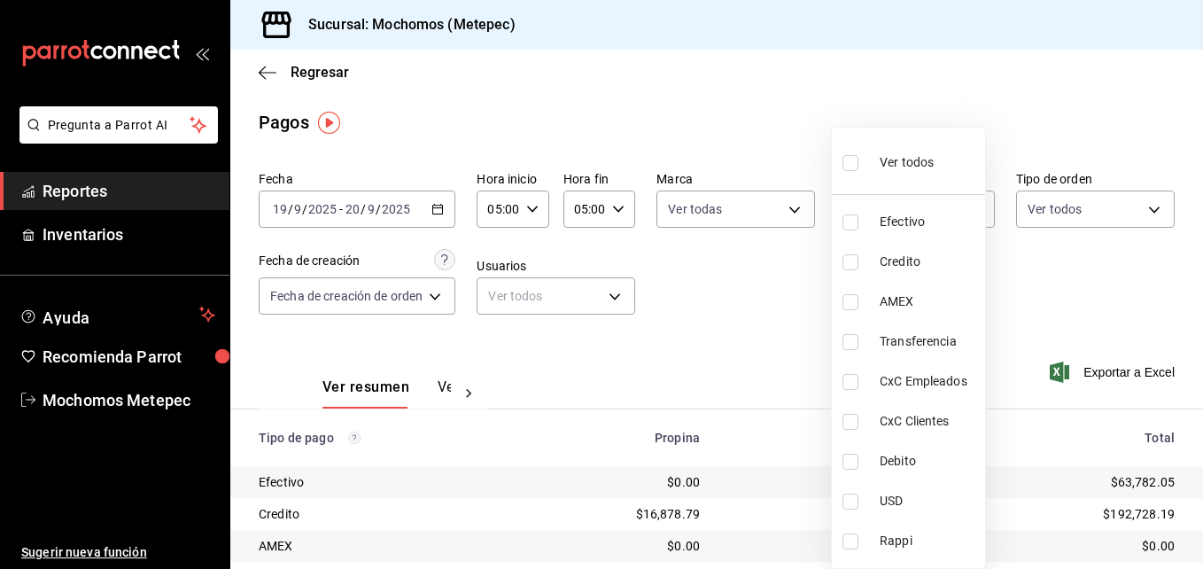
checkbox input "true"
click at [1049, 199] on div at bounding box center [601, 284] width 1203 height 569
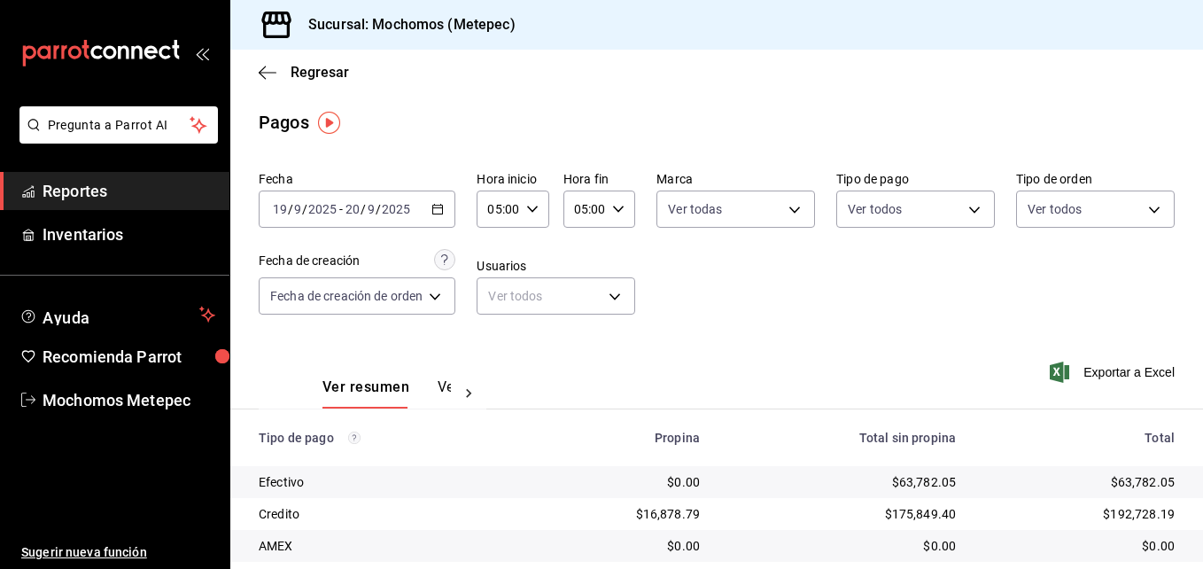
click at [1049, 199] on body "Pregunta a Parrot AI Reportes Inventarios Ayuda Recomienda Parrot Mochomos Mete…" at bounding box center [601, 284] width 1203 height 569
click at [1055, 261] on div "Ver todos" at bounding box center [1063, 276] width 91 height 38
type input "3a236ed8-2e24-47ca-8e59-ead494492482,da8509e8-5fca-4f62-958e-973104937870,EXTER…"
checkbox input "true"
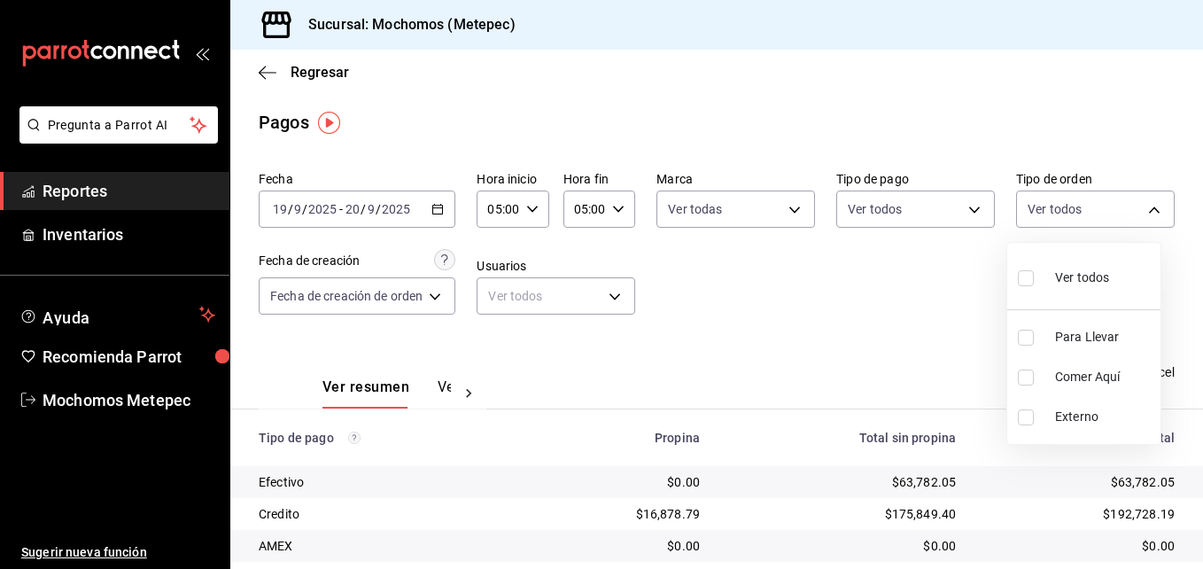
checkbox input "true"
click at [863, 309] on div at bounding box center [601, 284] width 1203 height 569
click at [1122, 372] on span "Exportar a Excel" at bounding box center [1114, 372] width 121 height 21
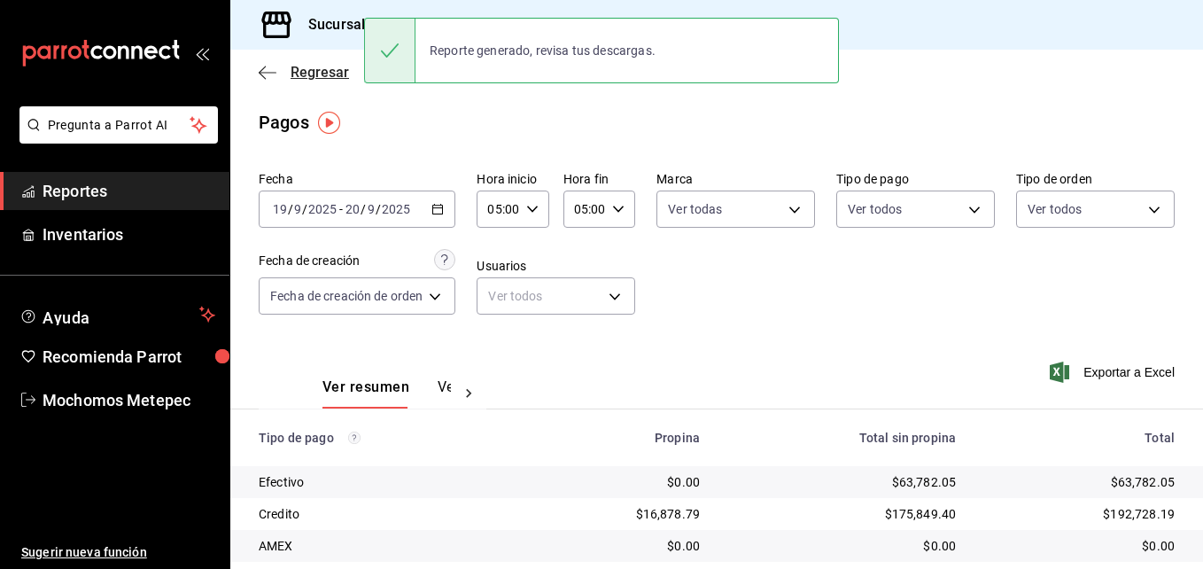
click at [278, 75] on span "Regresar" at bounding box center [304, 72] width 90 height 17
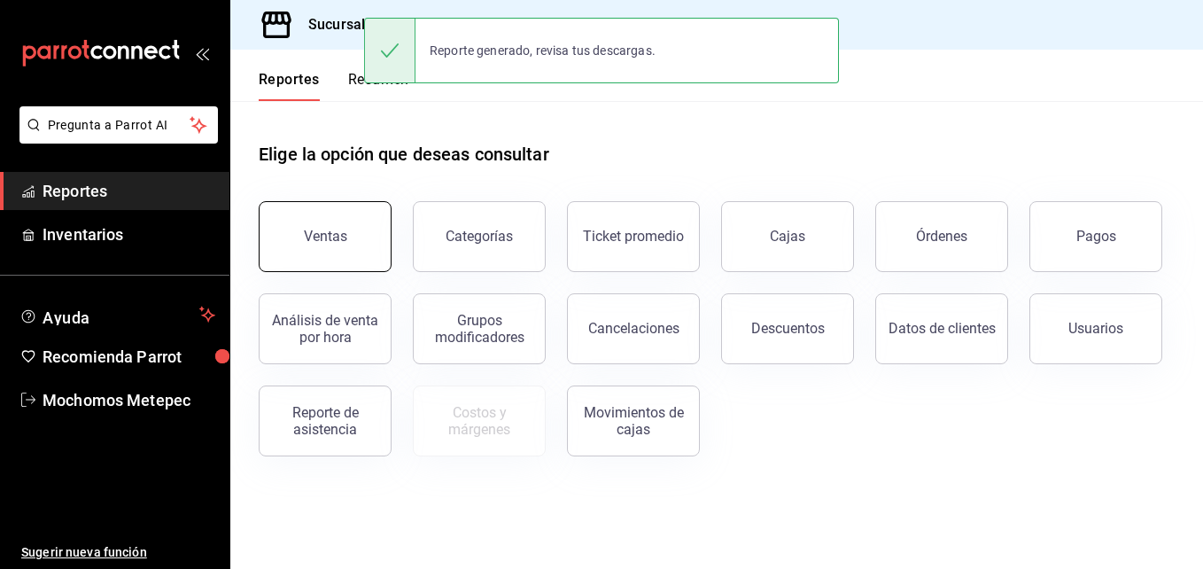
click at [316, 231] on div "Ventas" at bounding box center [325, 236] width 43 height 17
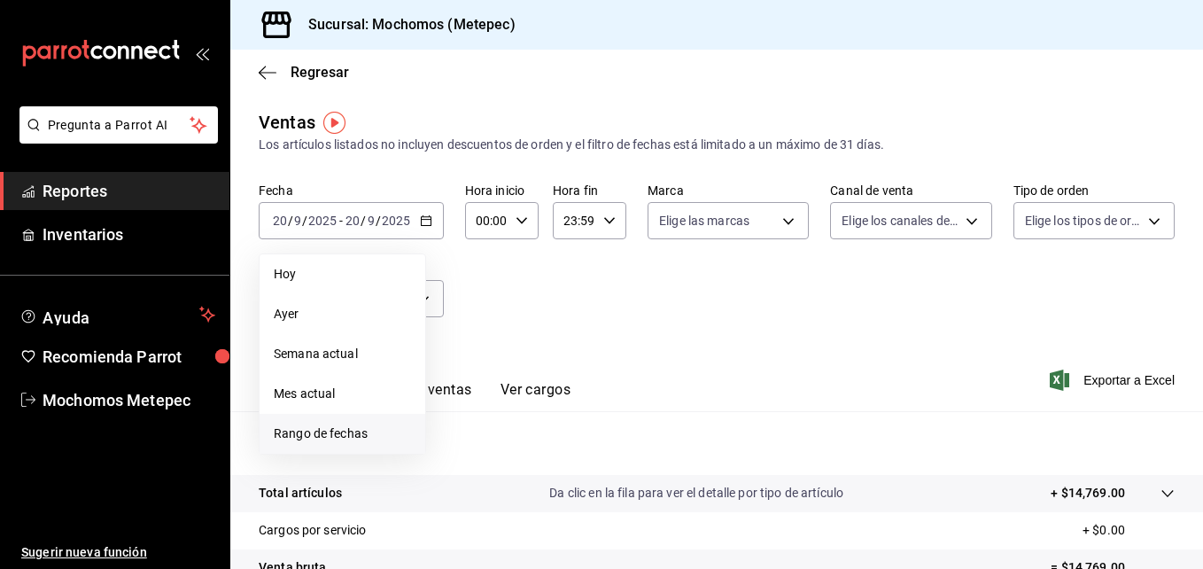
click at [351, 429] on span "Rango de fechas" at bounding box center [342, 433] width 137 height 19
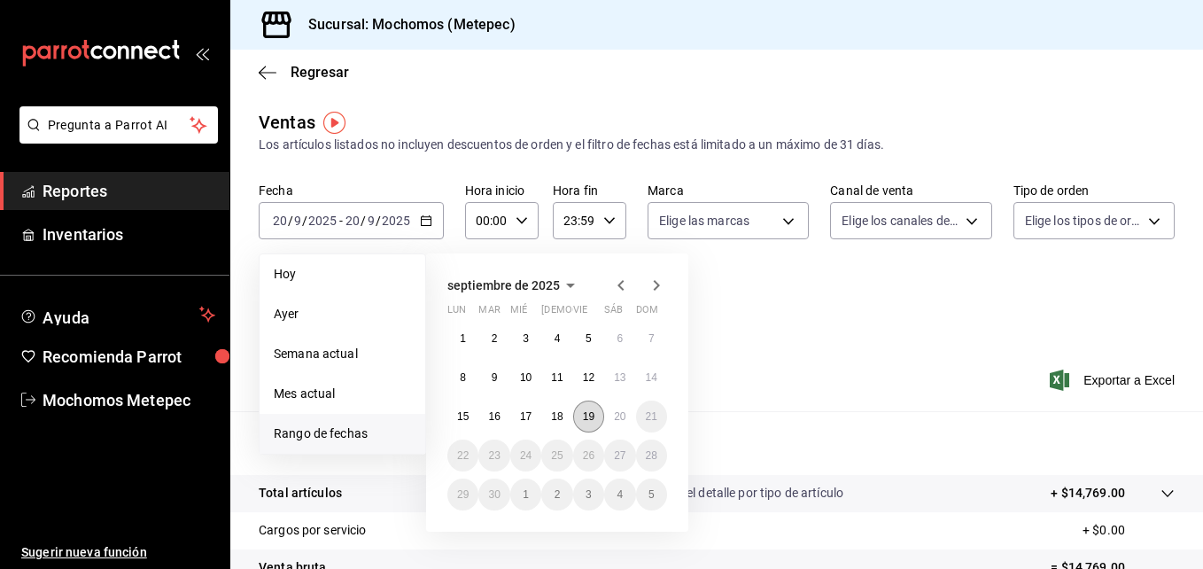
click at [590, 416] on abbr "19" at bounding box center [589, 416] width 12 height 12
click at [619, 416] on abbr "20" at bounding box center [620, 416] width 12 height 12
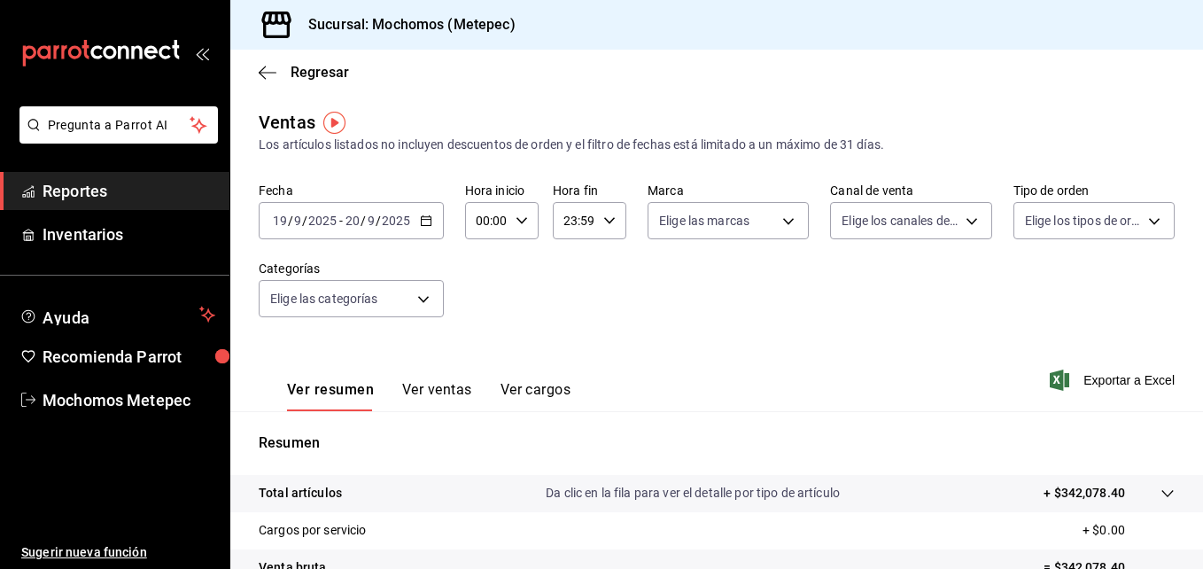
click at [523, 222] on icon "button" at bounding box center [522, 220] width 12 height 12
click at [475, 339] on button "05" at bounding box center [482, 327] width 29 height 35
type input "05:00"
click at [626, 228] on div at bounding box center [601, 284] width 1203 height 569
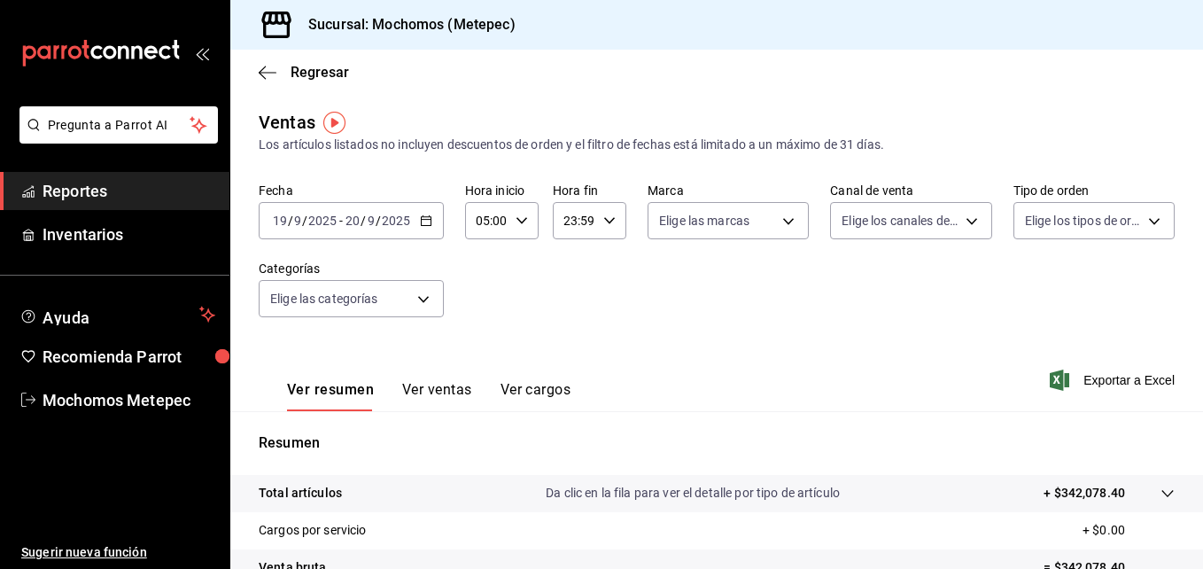
click at [599, 227] on div "23:59 Hora fin" at bounding box center [590, 220] width 74 height 37
click at [563, 370] on button "05" at bounding box center [568, 358] width 29 height 35
type input "05:59"
click at [718, 218] on div at bounding box center [601, 284] width 1203 height 569
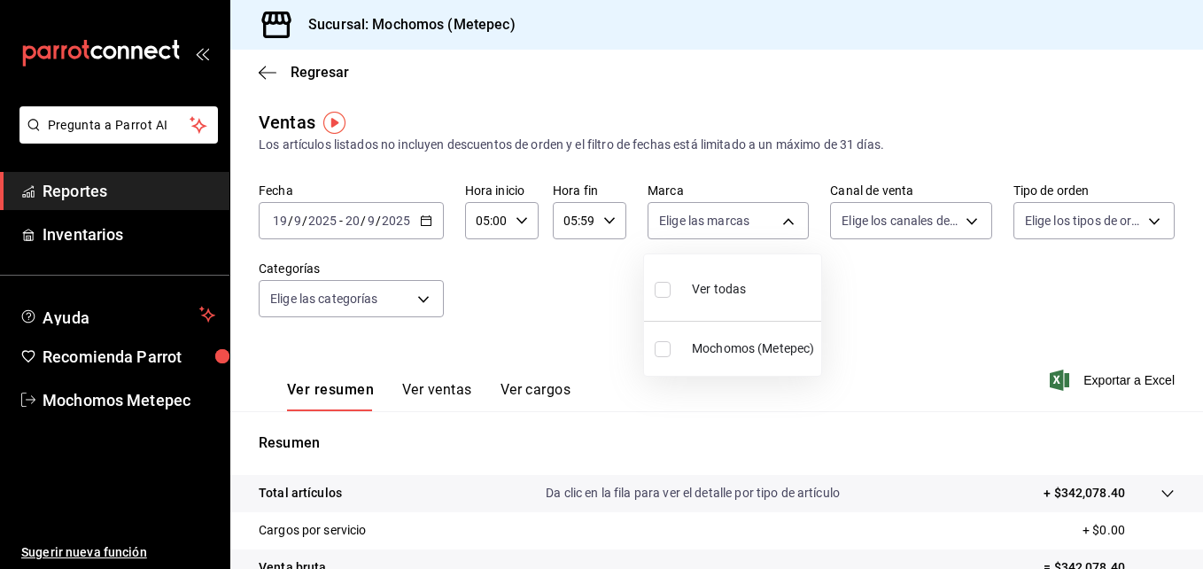
click at [718, 218] on body "Pregunta a Parrot AI Reportes Inventarios Ayuda Recomienda Parrot Mochomos Mete…" at bounding box center [601, 284] width 1203 height 569
click at [688, 288] on div "Ver todas" at bounding box center [700, 288] width 91 height 38
type input "2365f74e-aa6b-4392-bdf2-72765591bddf"
checkbox input "true"
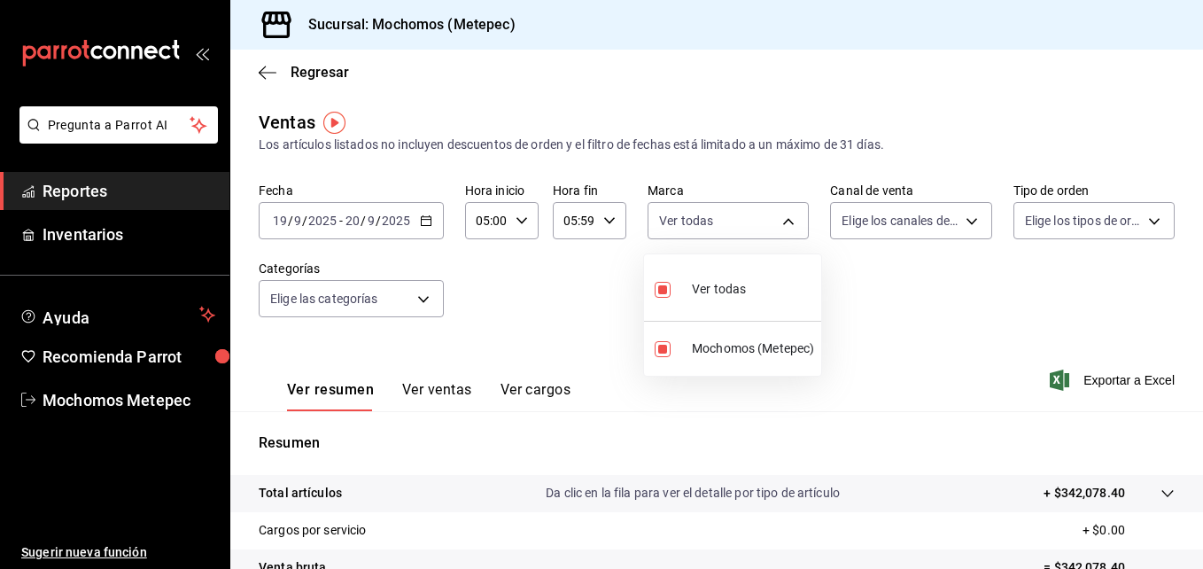
click at [946, 220] on div at bounding box center [601, 284] width 1203 height 569
click at [946, 220] on body "Pregunta a Parrot AI Reportes Inventarios Ayuda Recomienda Parrot Mochomos Mete…" at bounding box center [601, 284] width 1203 height 569
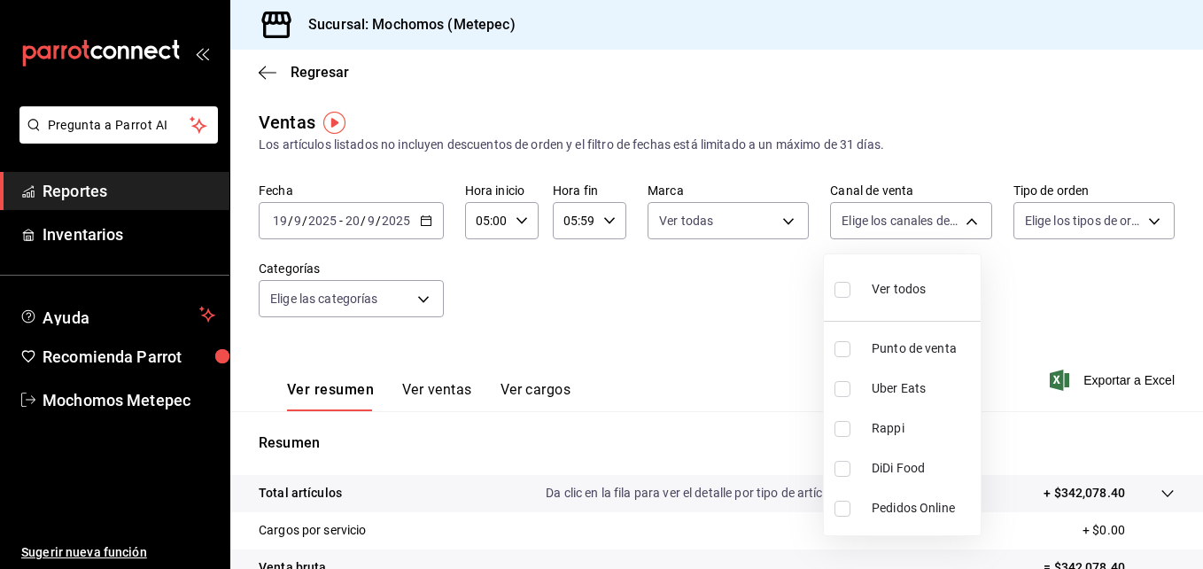
click at [912, 276] on div "Ver todos" at bounding box center [880, 288] width 91 height 38
type input "PARROT,UBER_EATS,RAPPI,DIDI_FOOD,ONLINE"
checkbox input "true"
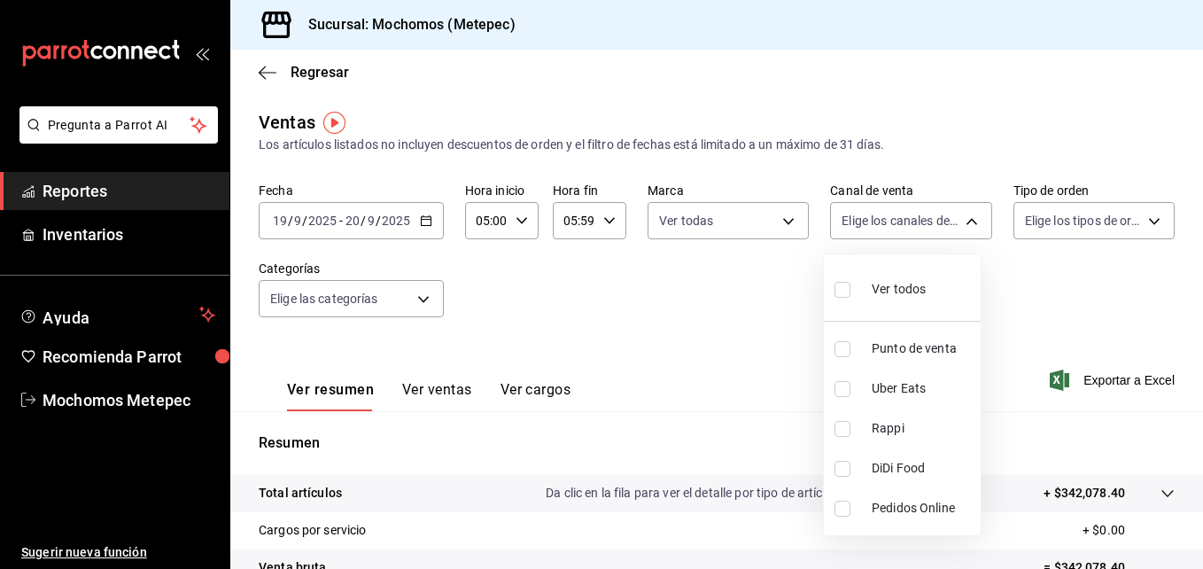
checkbox input "true"
click at [1079, 238] on div at bounding box center [601, 284] width 1203 height 569
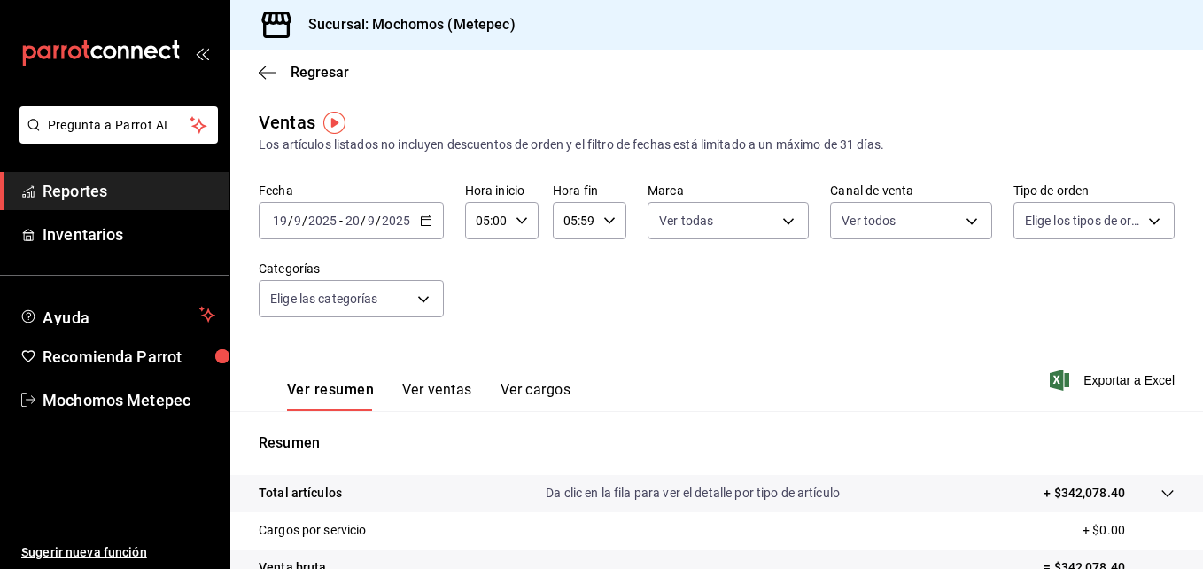
click at [1089, 232] on div "Ver todos Punto de venta Uber Eats Rappi DiDi Food Pedidos Online" at bounding box center [601, 284] width 1203 height 569
click at [1089, 232] on body "Pregunta a Parrot AI Reportes Inventarios Ayuda Recomienda Parrot Mochomos Mete…" at bounding box center [601, 284] width 1203 height 569
click at [1046, 287] on div "Ver todos" at bounding box center [1060, 288] width 91 height 38
type input "3a236ed8-2e24-47ca-8e59-ead494492482,da8509e8-5fca-4f62-958e-973104937870,EXTER…"
checkbox input "true"
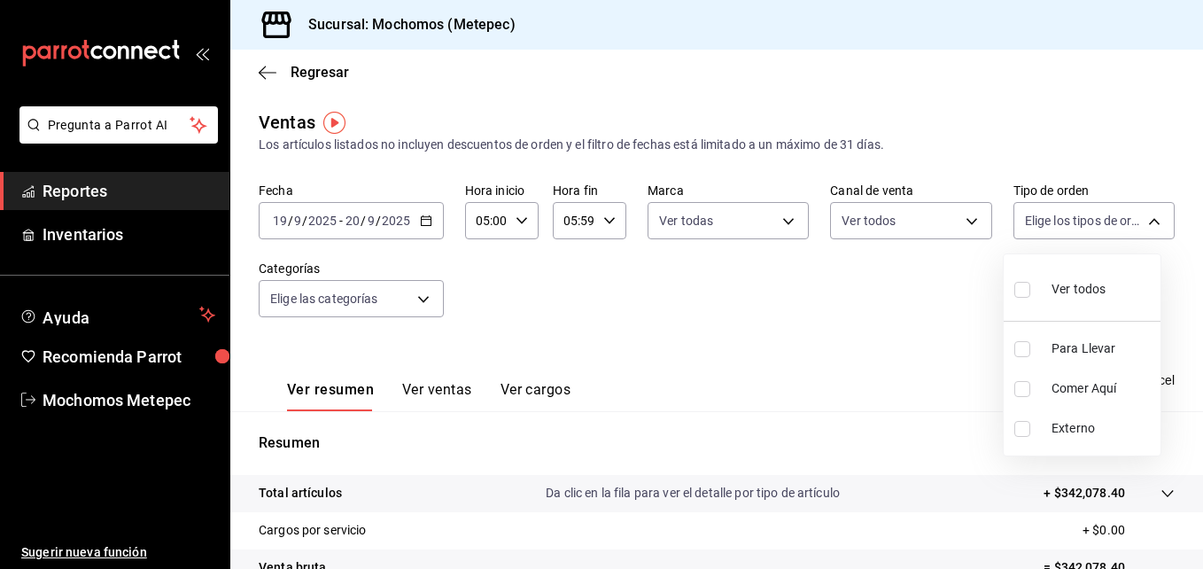
checkbox input "true"
click at [385, 339] on div at bounding box center [601, 284] width 1203 height 569
drag, startPoint x: 384, startPoint y: 338, endPoint x: 388, endPoint y: 315, distance: 22.6
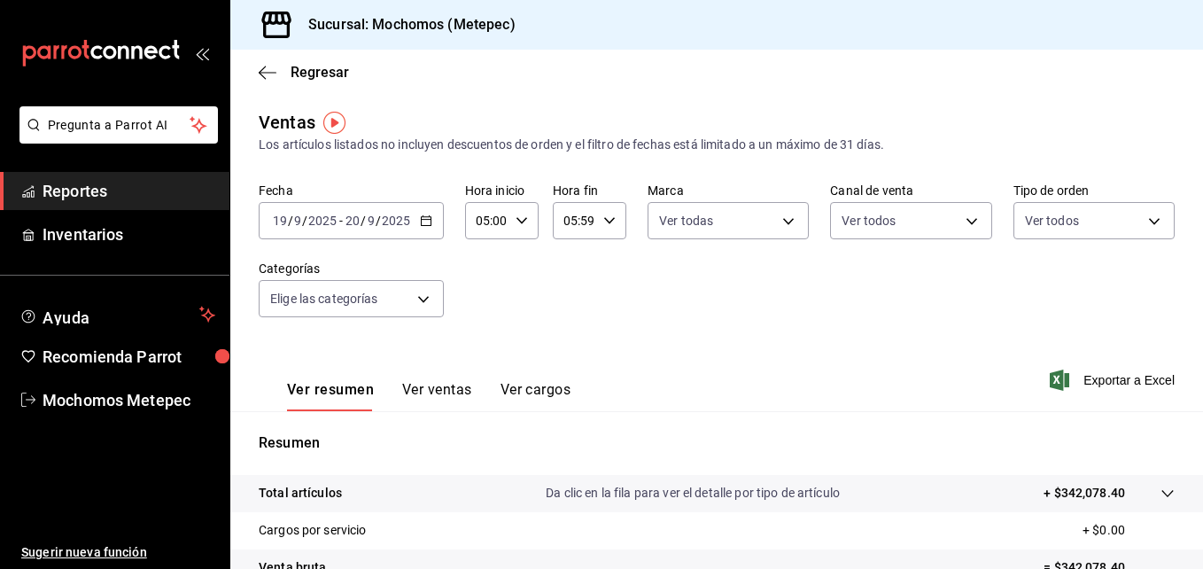
click at [388, 315] on div "Ver todos Para Llevar Comer Aquí Externo" at bounding box center [601, 284] width 1203 height 569
click at [388, 313] on body "Pregunta a Parrot AI Reportes Inventarios Ayuda Recomienda Parrot Mochomos Mete…" at bounding box center [601, 284] width 1203 height 569
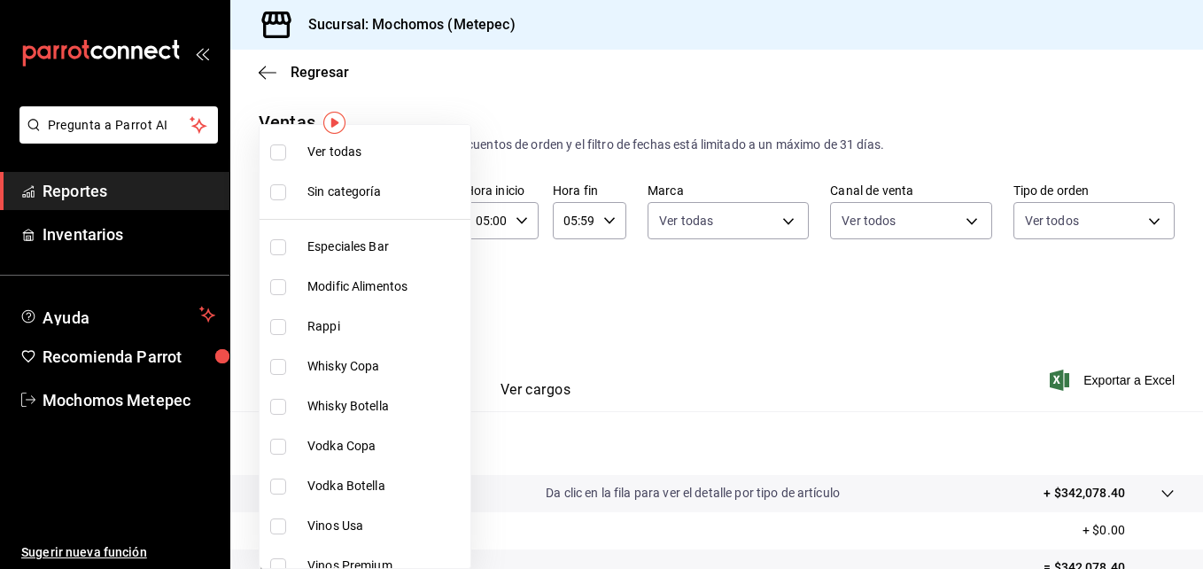
click at [443, 163] on li "Ver todas" at bounding box center [365, 152] width 211 height 40
type input "c9cbc288-c827-488d-81f5-370afefb1912,46081463-7037-4dd2-a9ab-e56ff6a8fa7c,bf958…"
checkbox input "true"
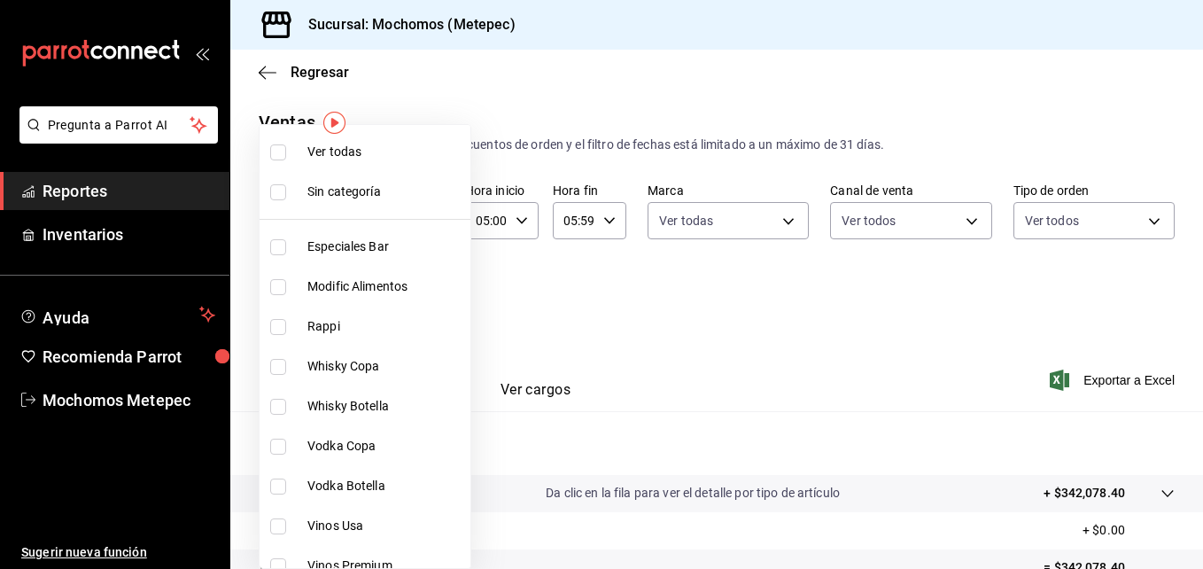
checkbox input "true"
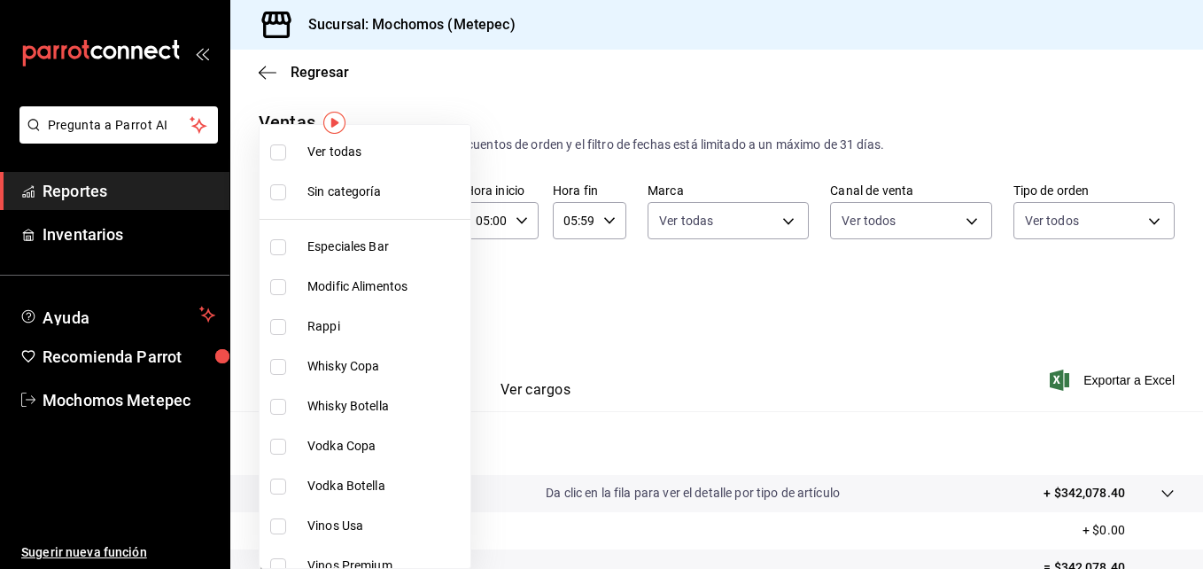
checkbox input "true"
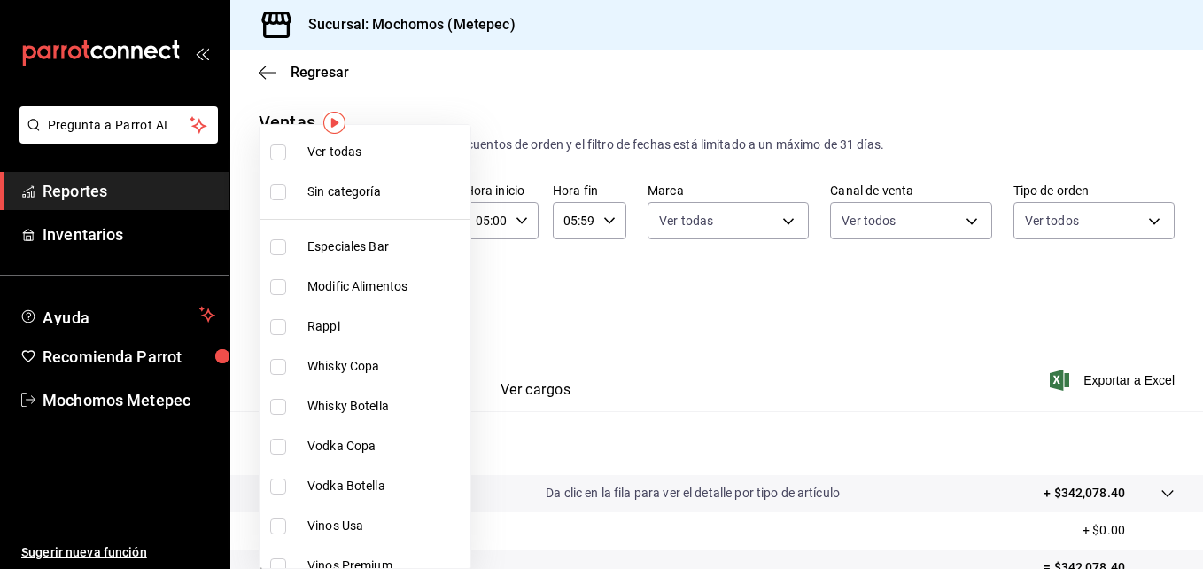
checkbox input "true"
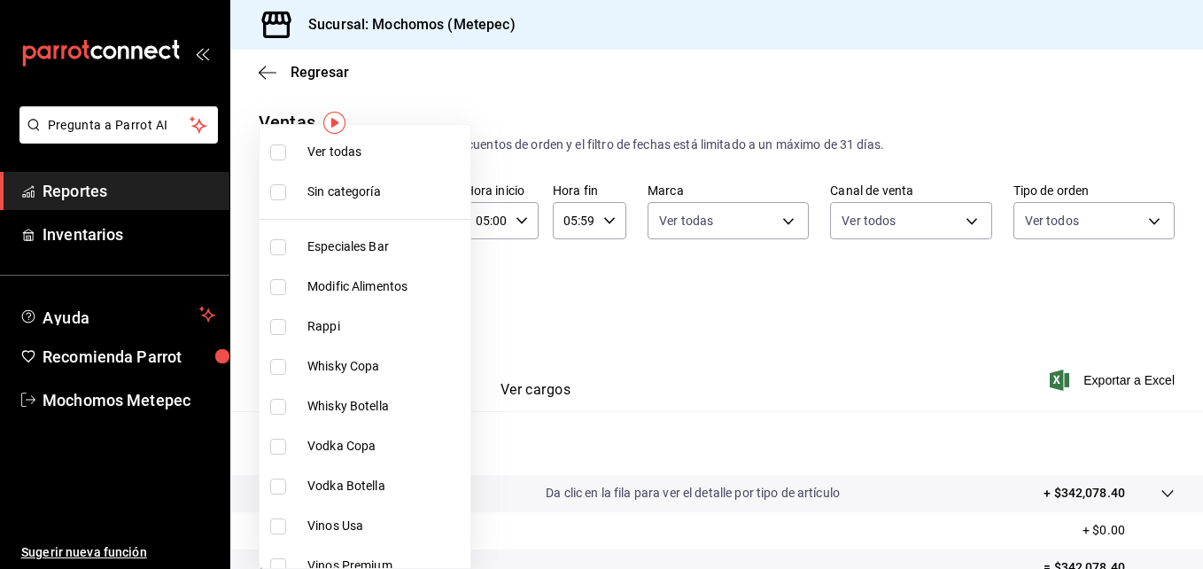
checkbox input "true"
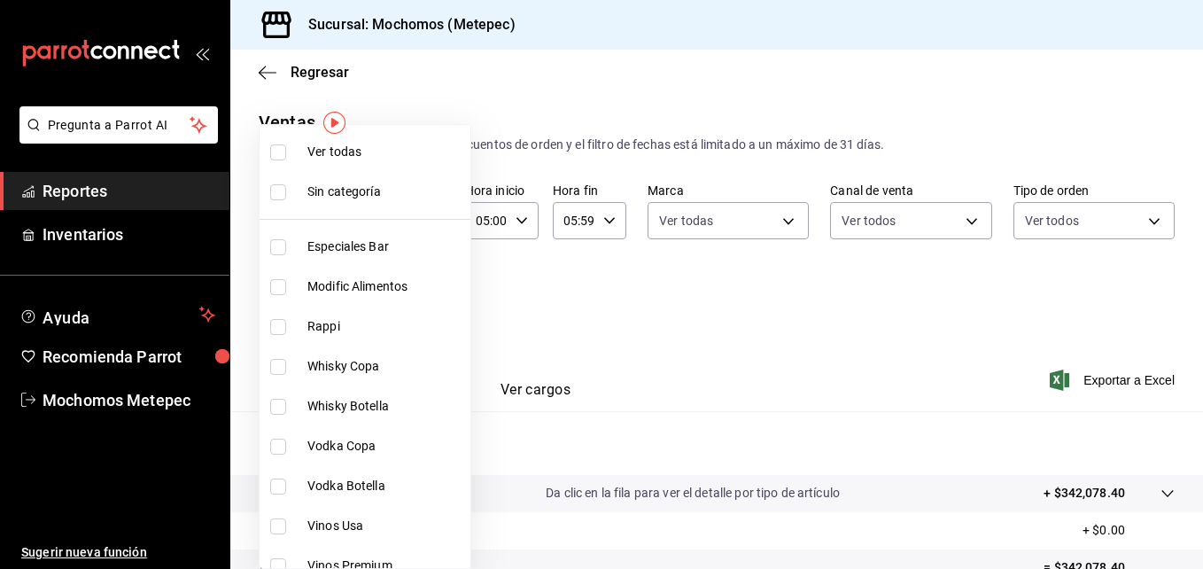
checkbox input "true"
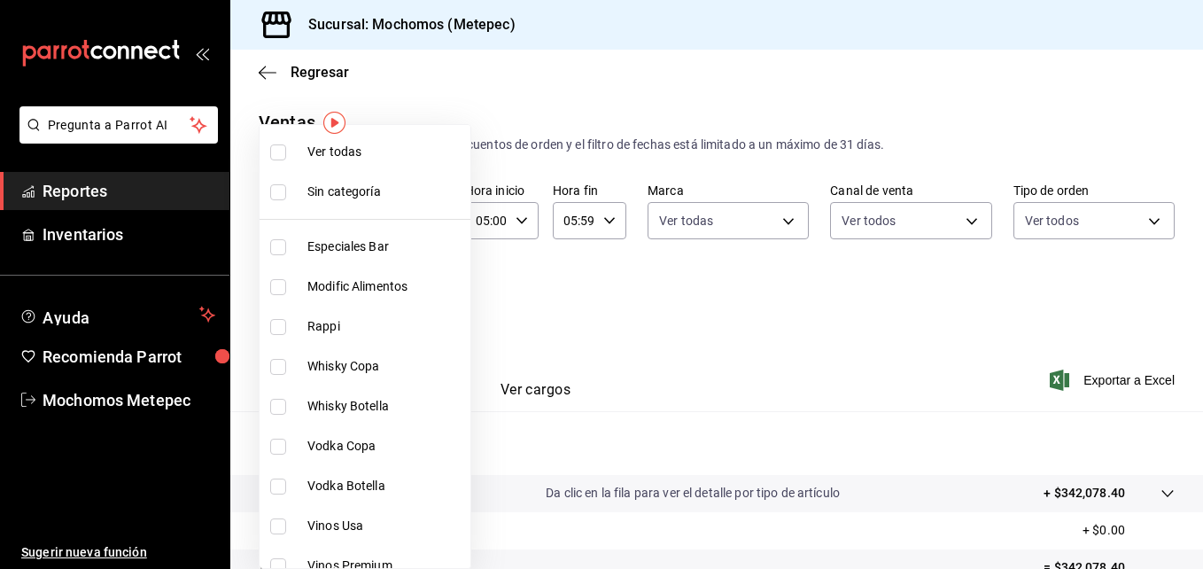
checkbox input "true"
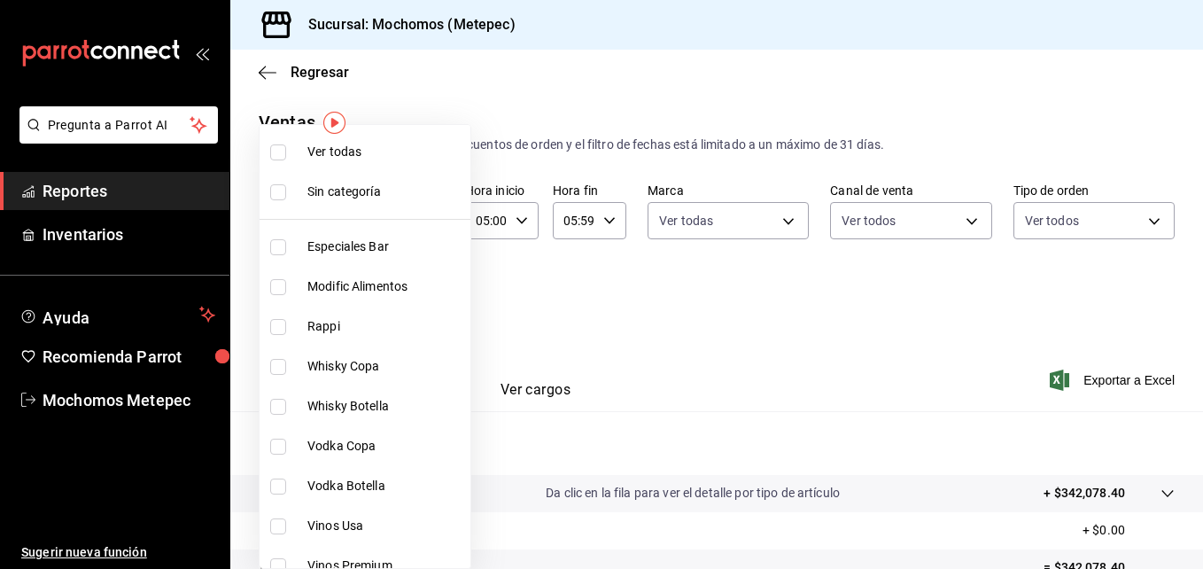
checkbox input "true"
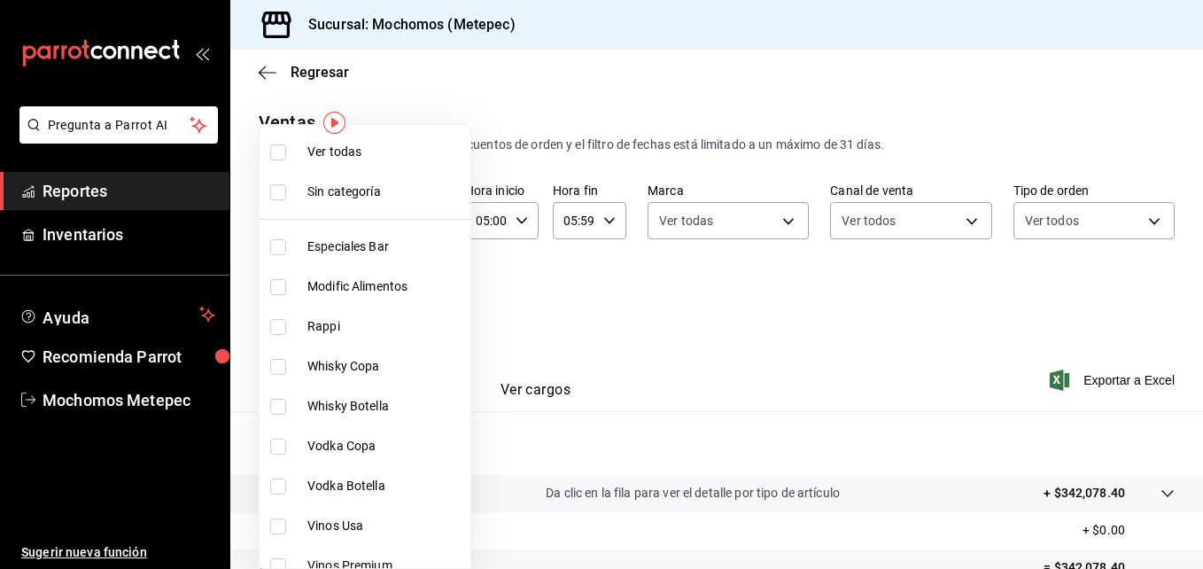
checkbox input "true"
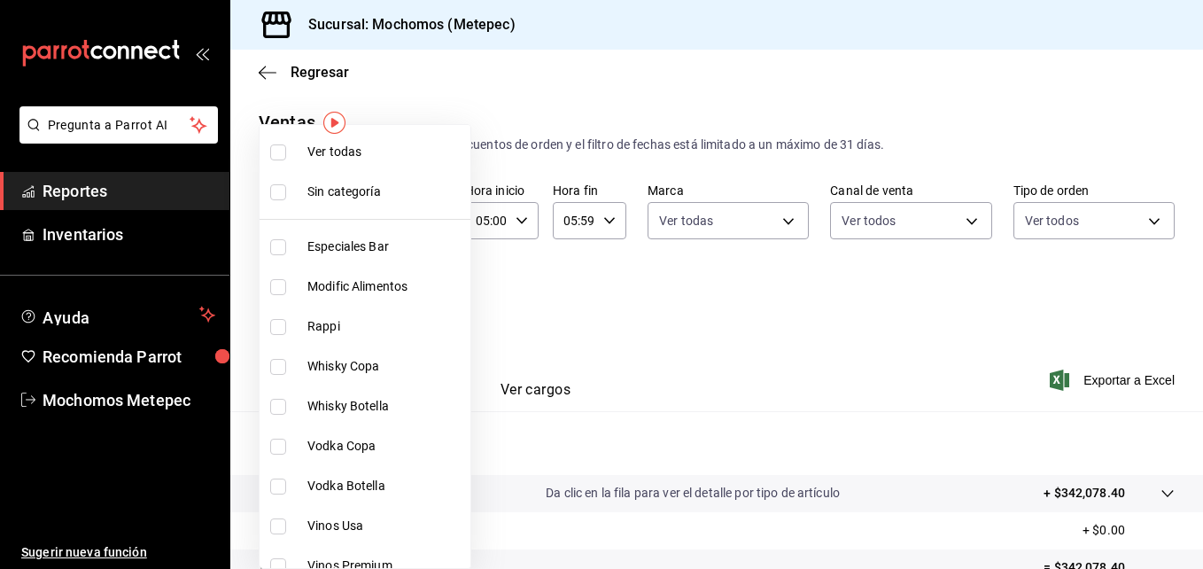
checkbox input "true"
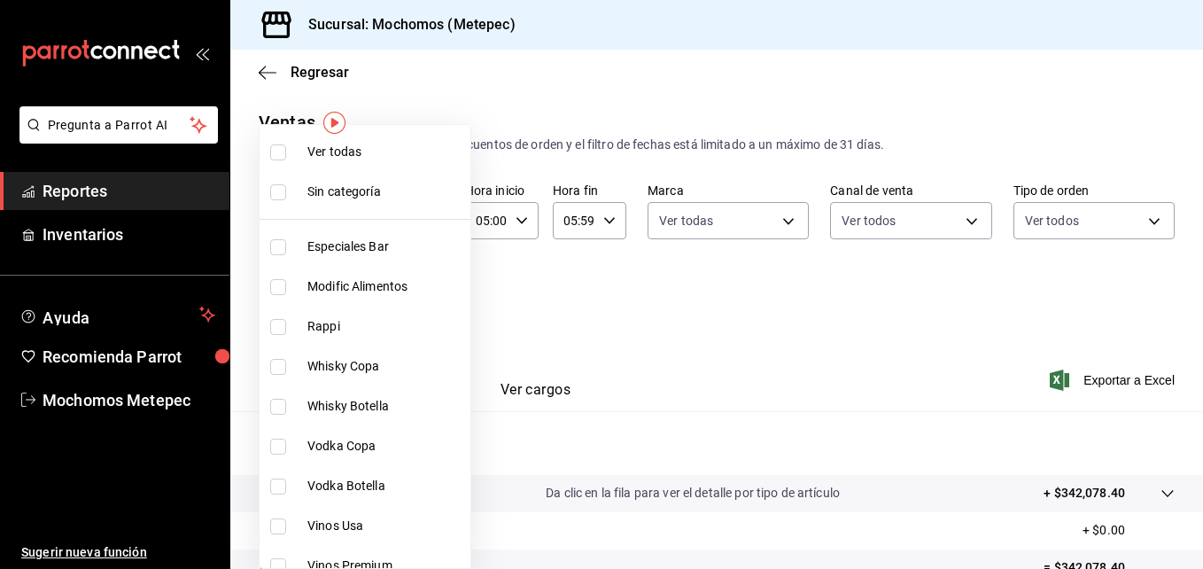
checkbox input "true"
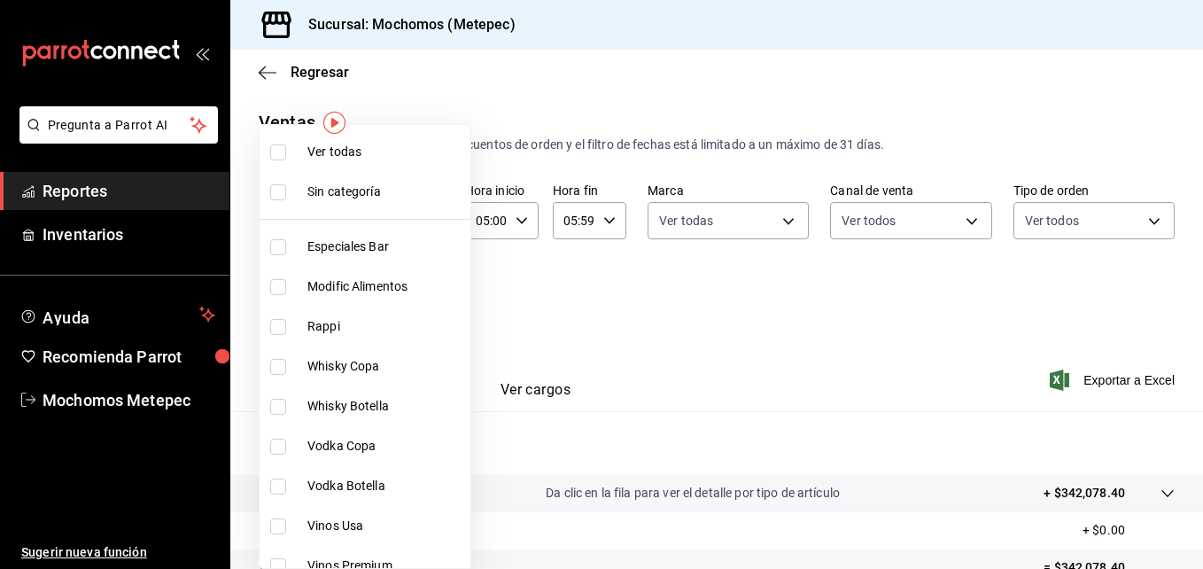
checkbox input "true"
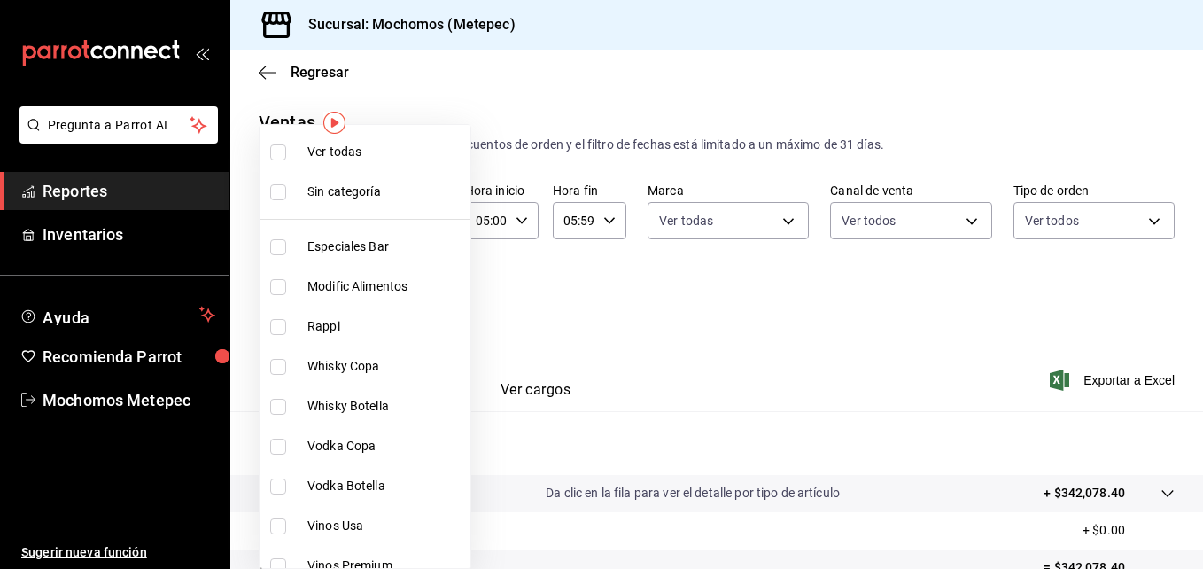
checkbox input "true"
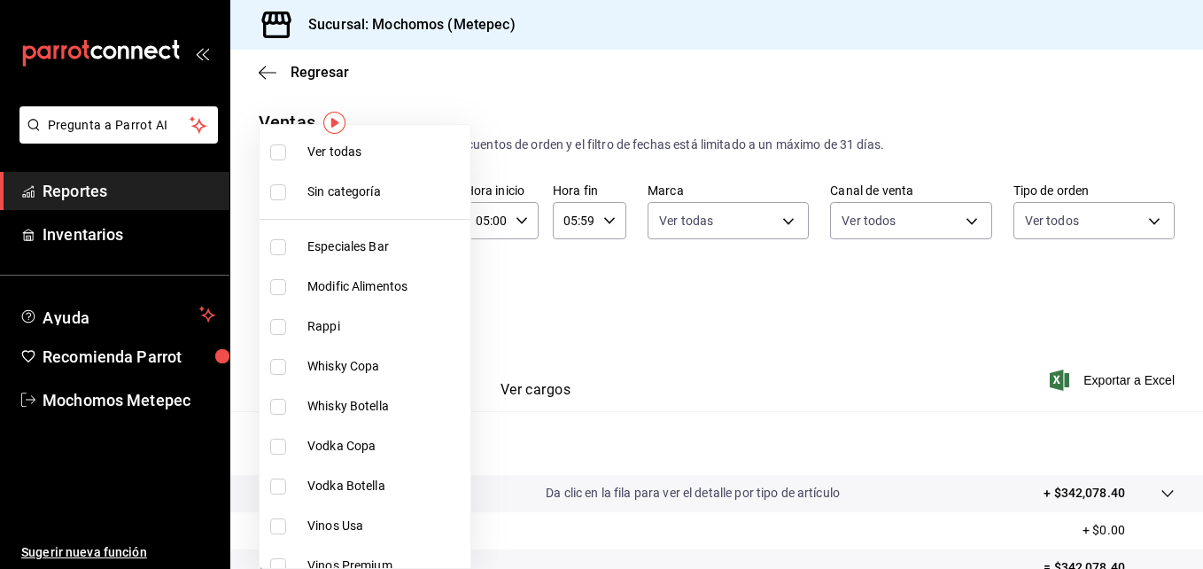
checkbox input "true"
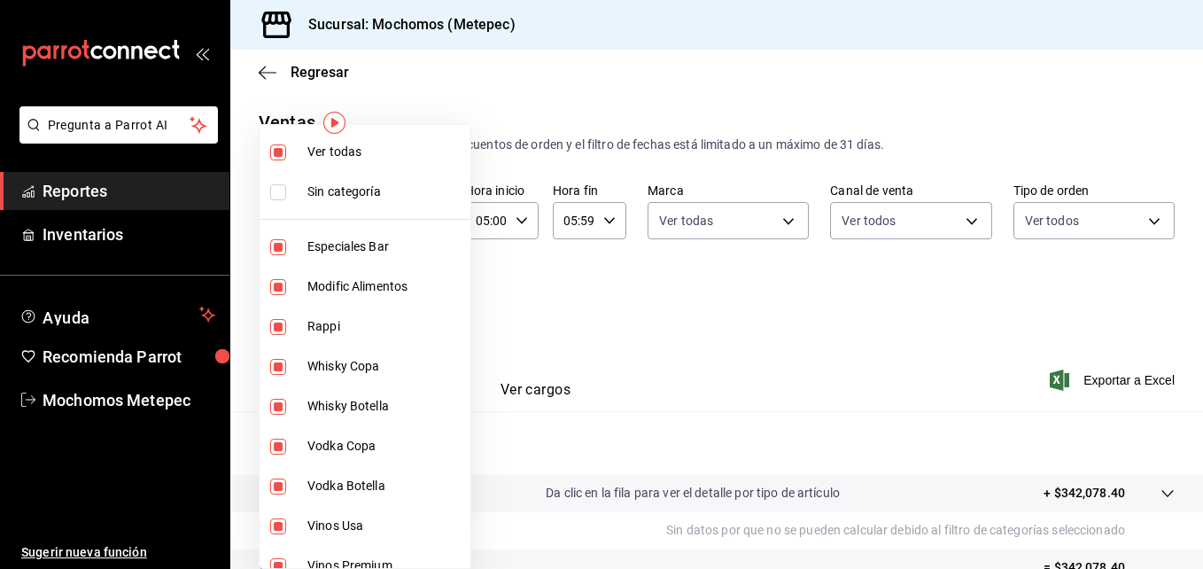
click at [989, 346] on div at bounding box center [601, 284] width 1203 height 569
